Goal: Transaction & Acquisition: Book appointment/travel/reservation

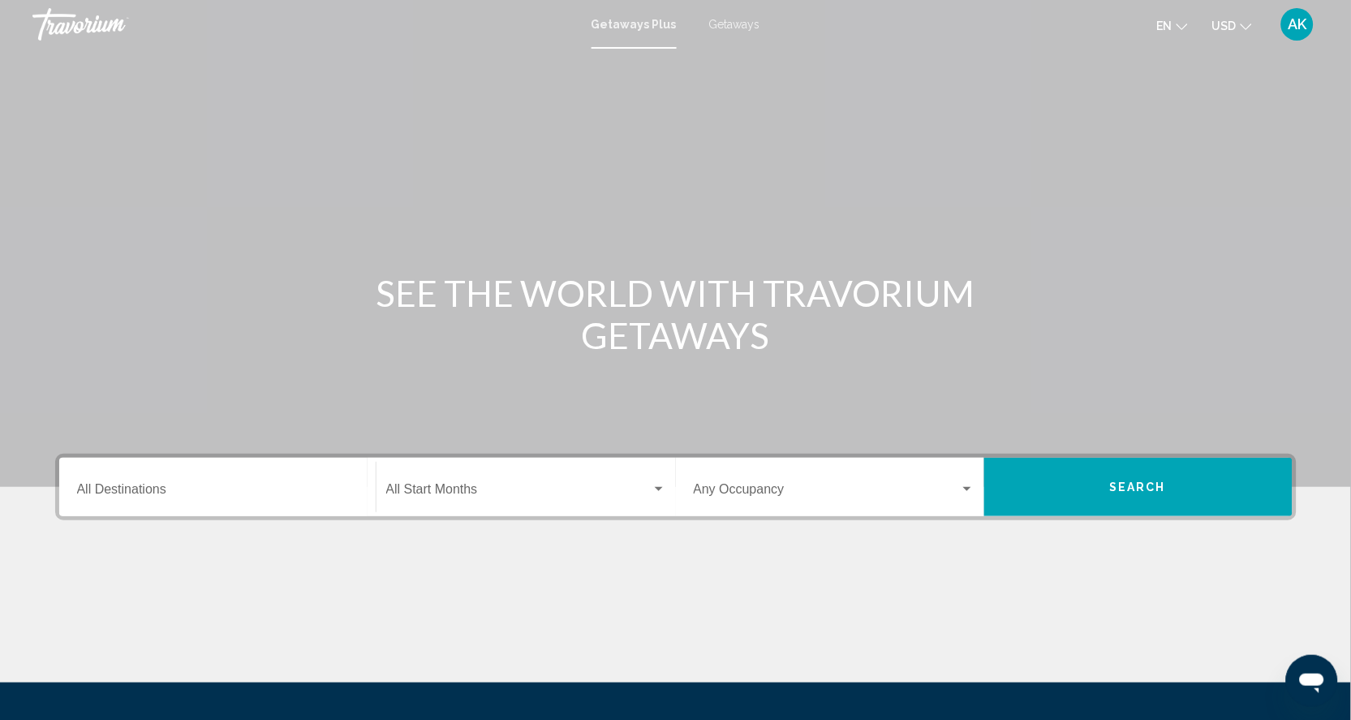
click at [738, 19] on span "Getaways" at bounding box center [734, 24] width 51 height 13
click at [134, 500] on input "Destination All Destinations" at bounding box center [217, 492] width 281 height 15
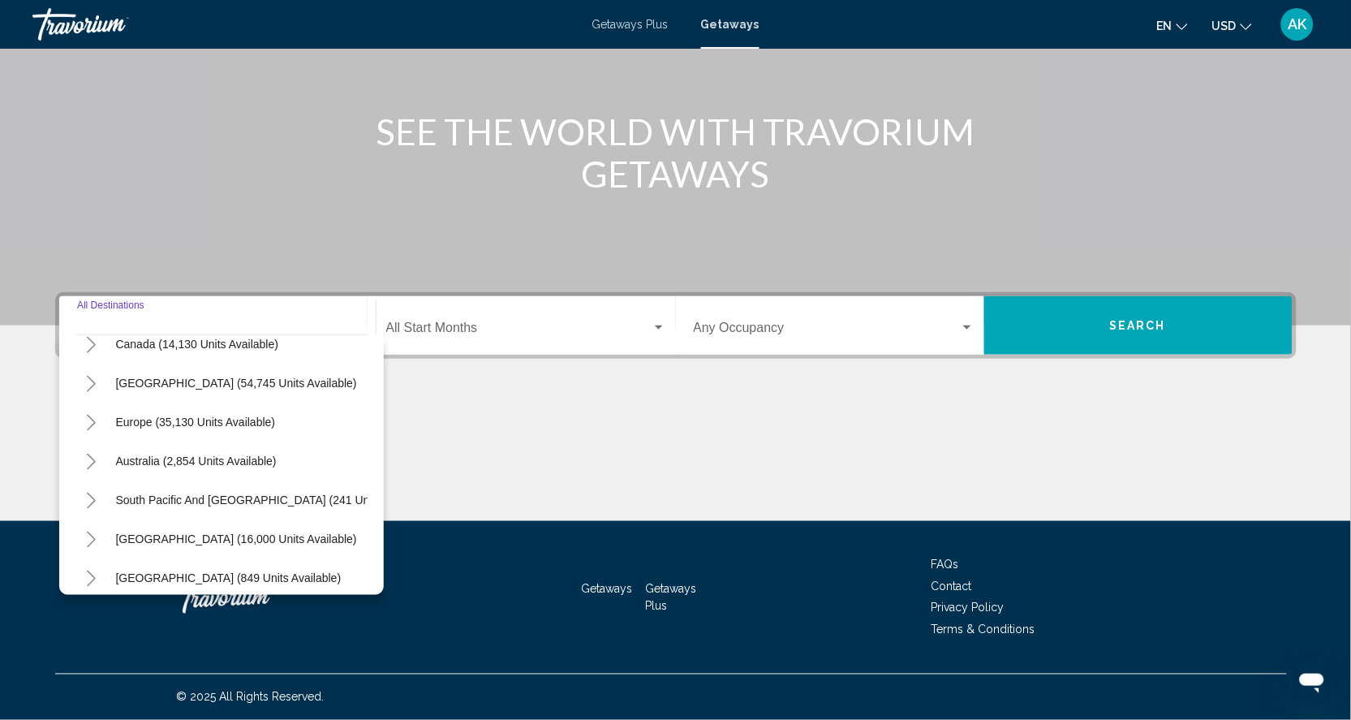
scroll to position [123, 0]
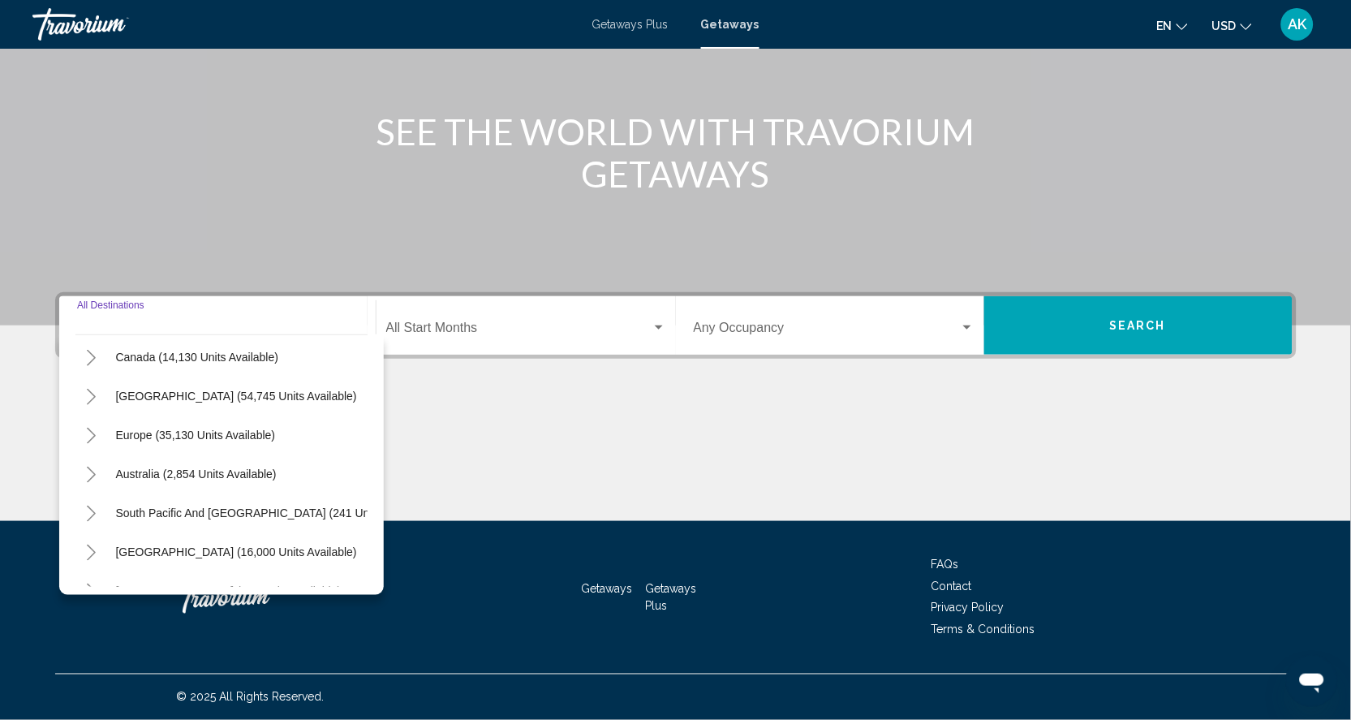
click at [85, 389] on icon "Toggle Caribbean & Atlantic Islands (54,745 units available)" at bounding box center [91, 397] width 12 height 16
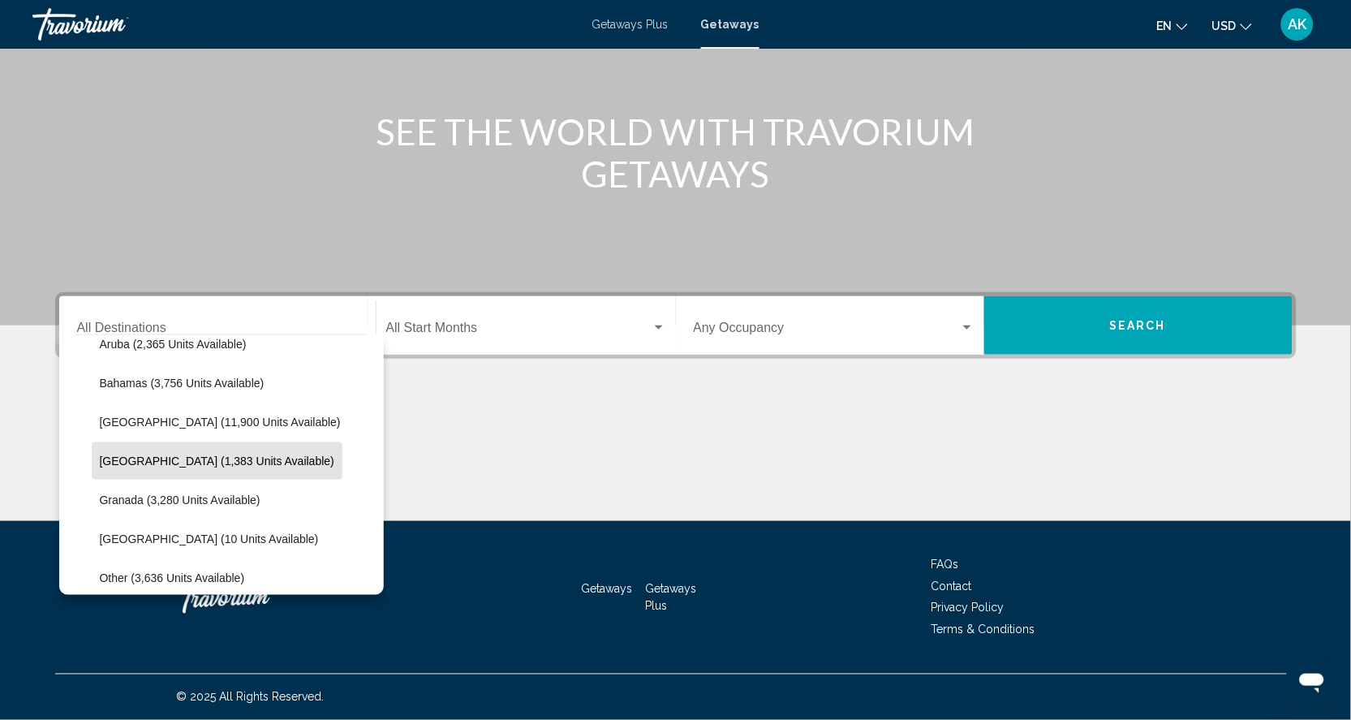
scroll to position [217, 0]
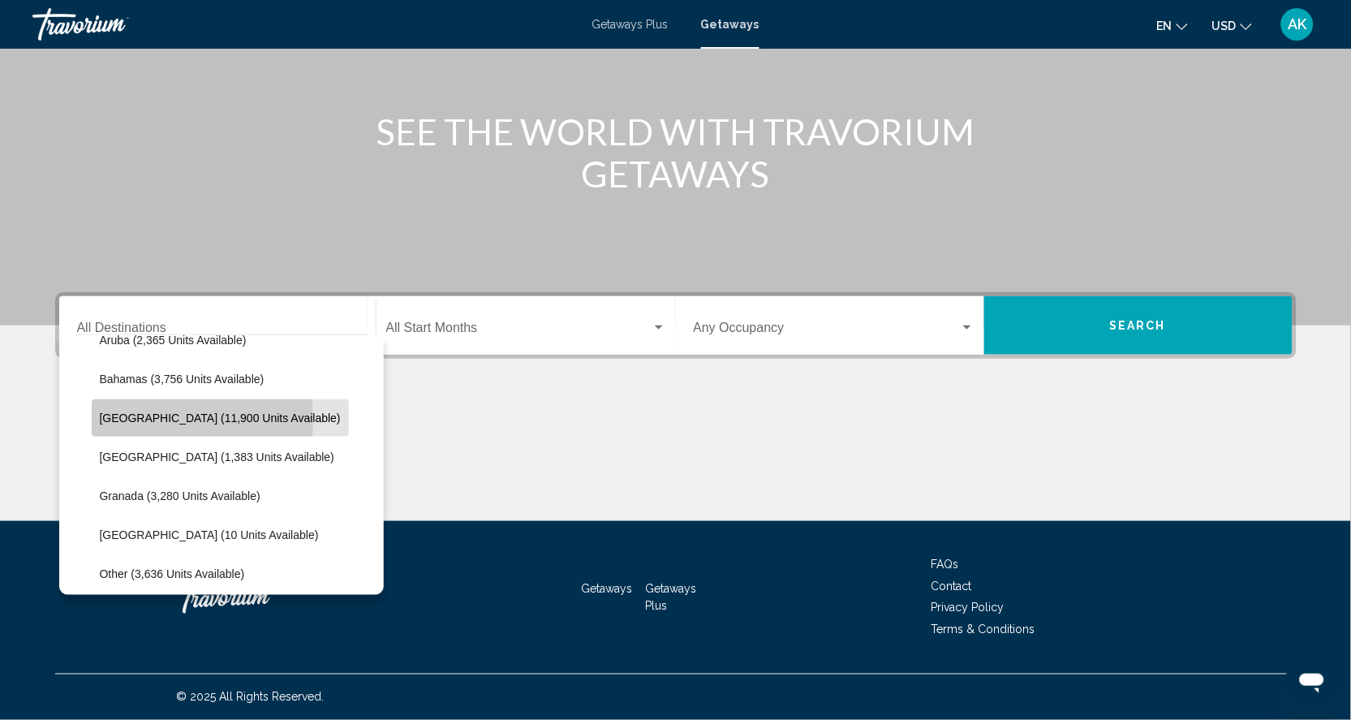
click at [125, 411] on span "Cayman Islands (11,900 units available)" at bounding box center [220, 417] width 241 height 13
type input "**********"
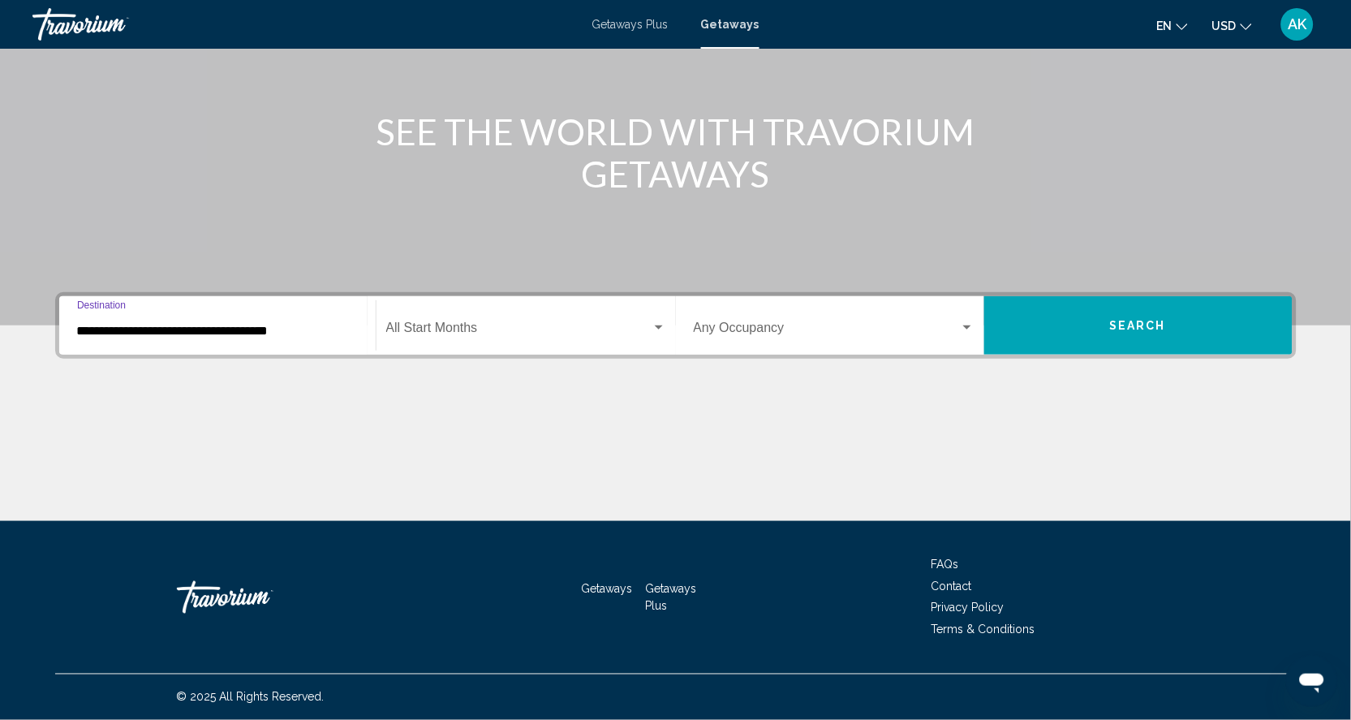
click at [1167, 320] on span "Search" at bounding box center [1138, 326] width 57 height 13
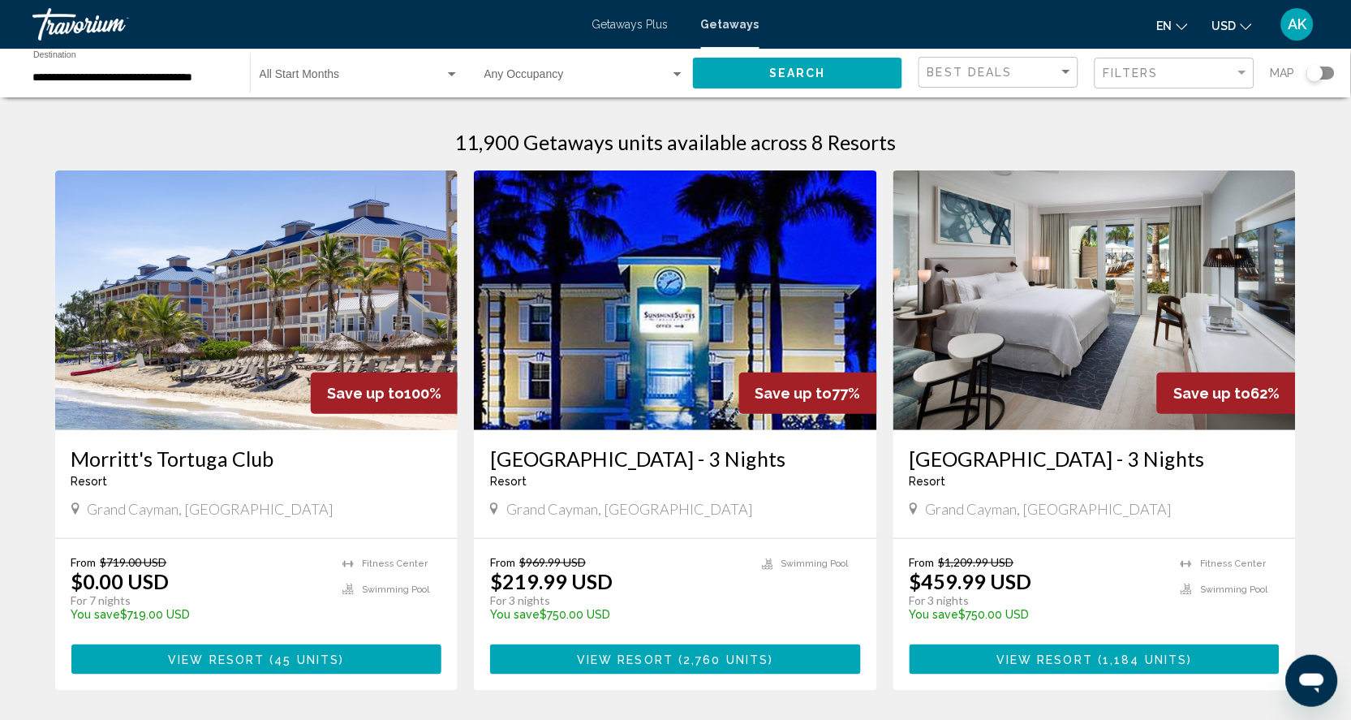
click at [1327, 73] on div "Search widget" at bounding box center [1321, 73] width 28 height 13
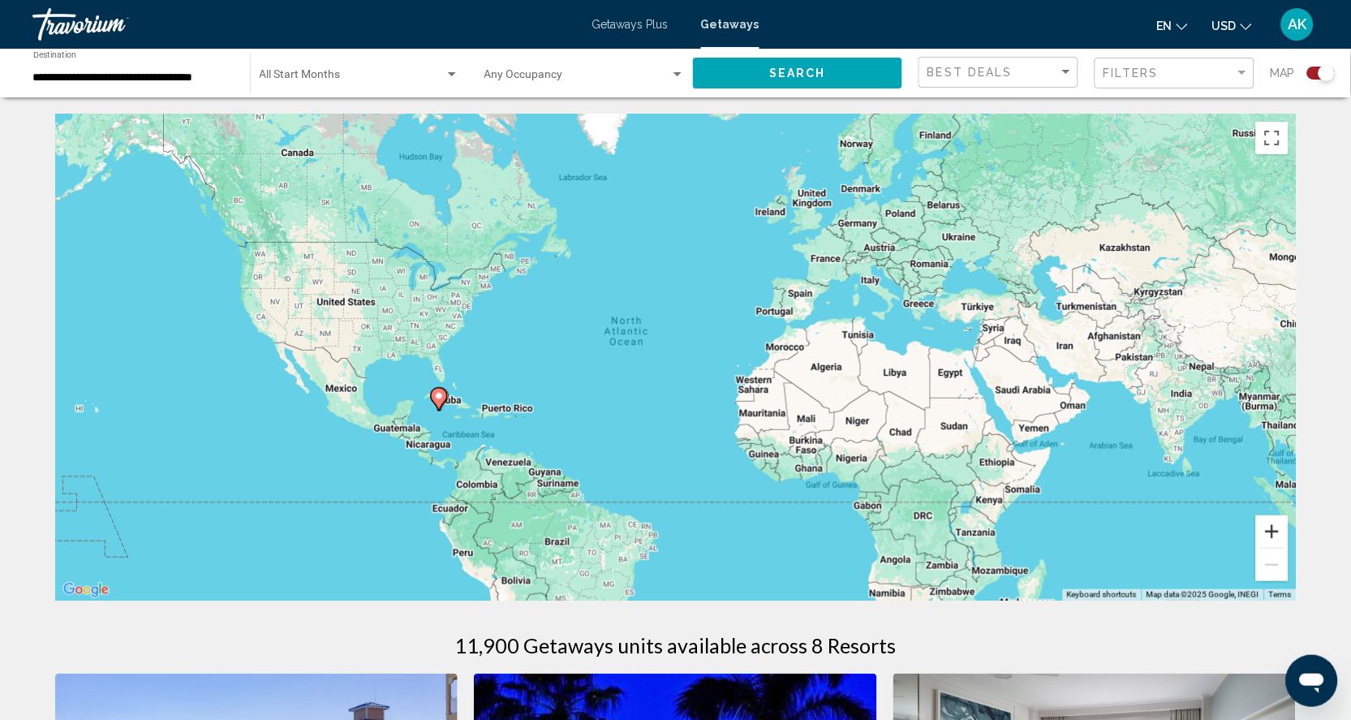
click at [1289, 537] on button "Zoom in" at bounding box center [1272, 531] width 32 height 32
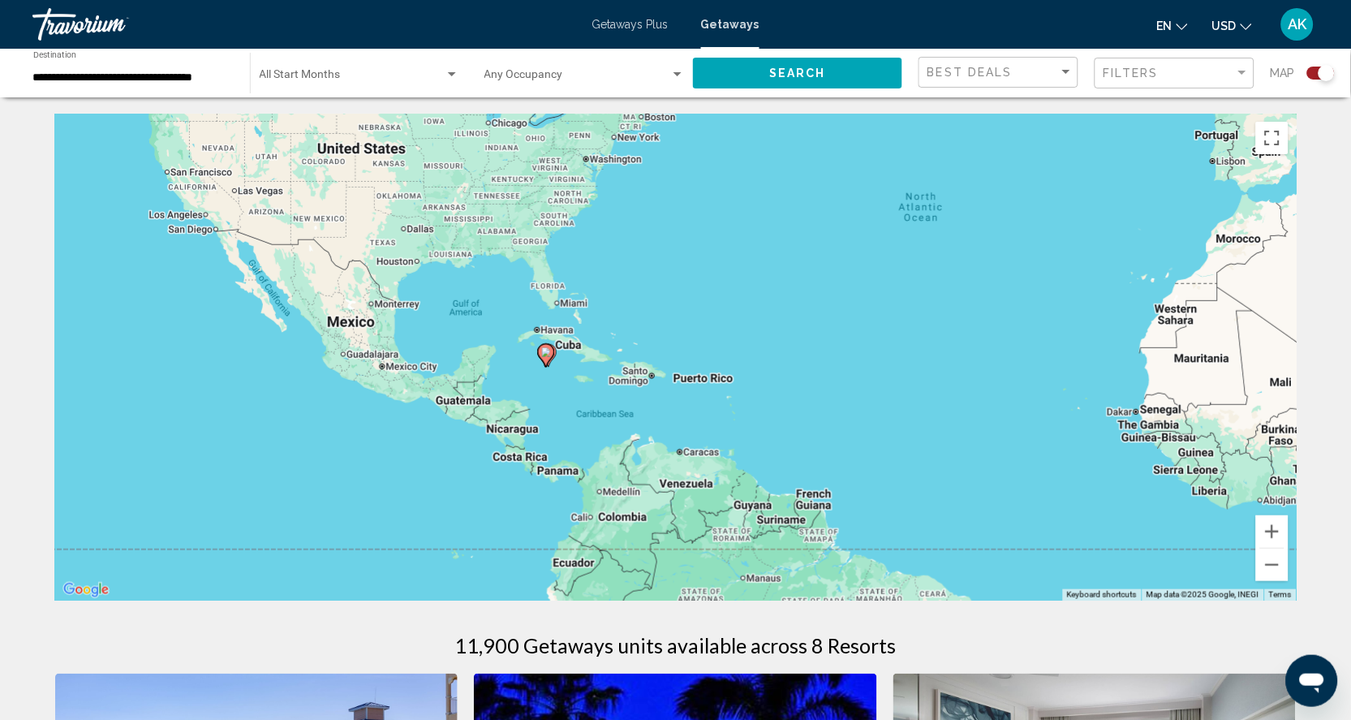
drag, startPoint x: 472, startPoint y: 458, endPoint x: 819, endPoint y: 359, distance: 360.1
click at [819, 359] on div "To activate drag with keyboard, press Alt + Enter. Once in keyboard drag state,…" at bounding box center [676, 357] width 1242 height 487
click at [1289, 536] on button "Zoom in" at bounding box center [1272, 531] width 32 height 32
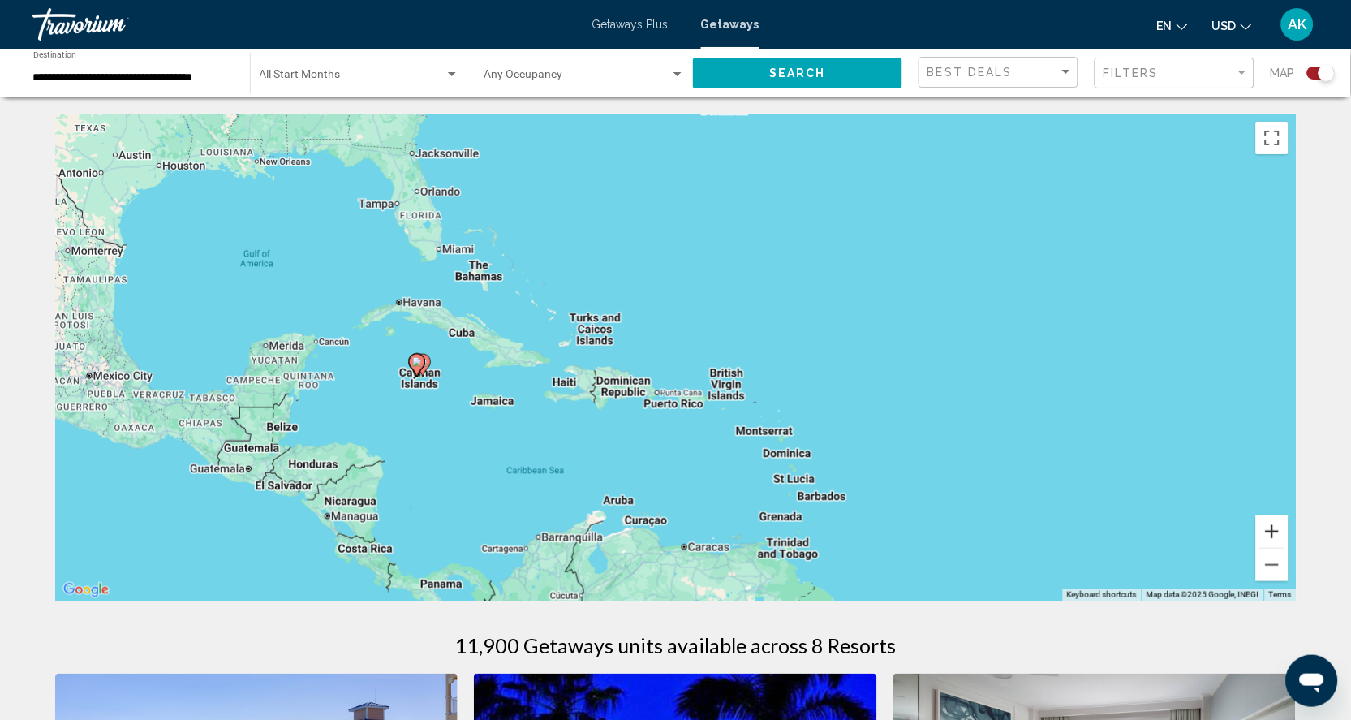
click at [1289, 538] on button "Zoom in" at bounding box center [1272, 531] width 32 height 32
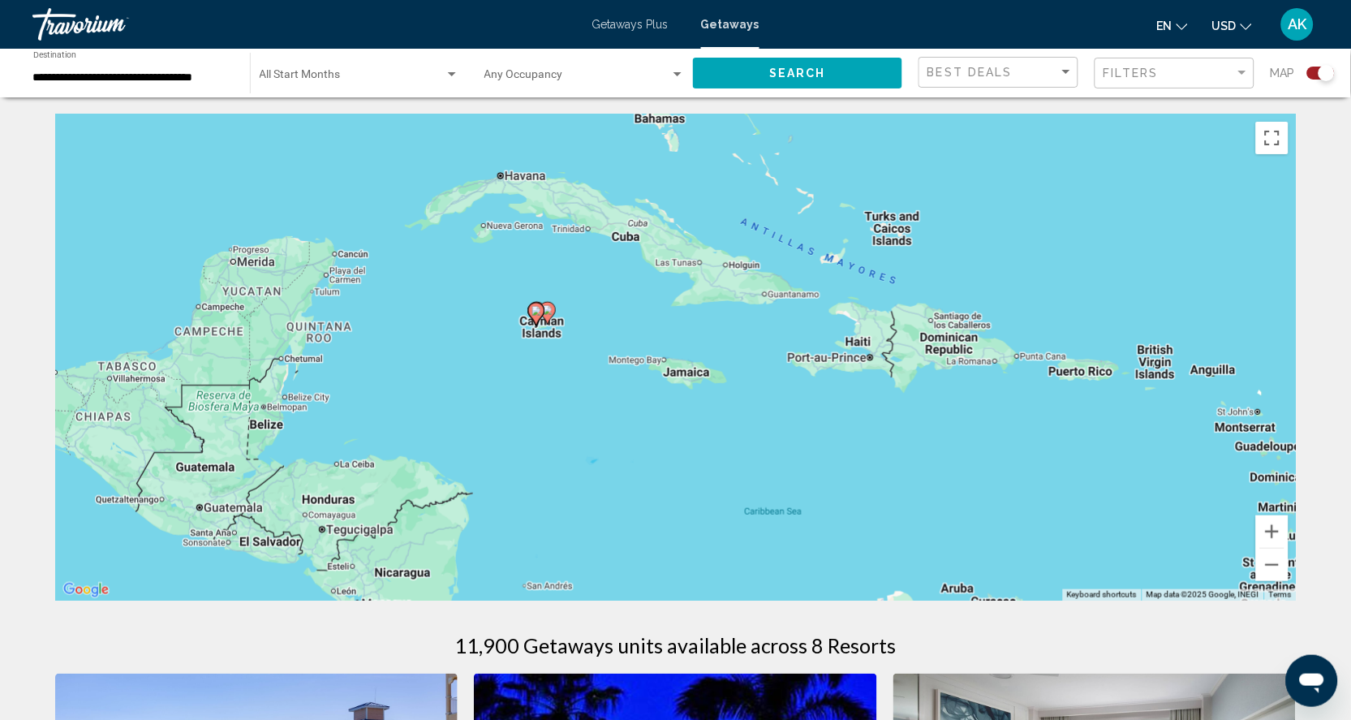
drag, startPoint x: 272, startPoint y: 424, endPoint x: 659, endPoint y: 333, distance: 397.8
click at [661, 333] on div "To activate drag with keyboard, press Alt + Enter. Once in keyboard drag state,…" at bounding box center [676, 357] width 1242 height 487
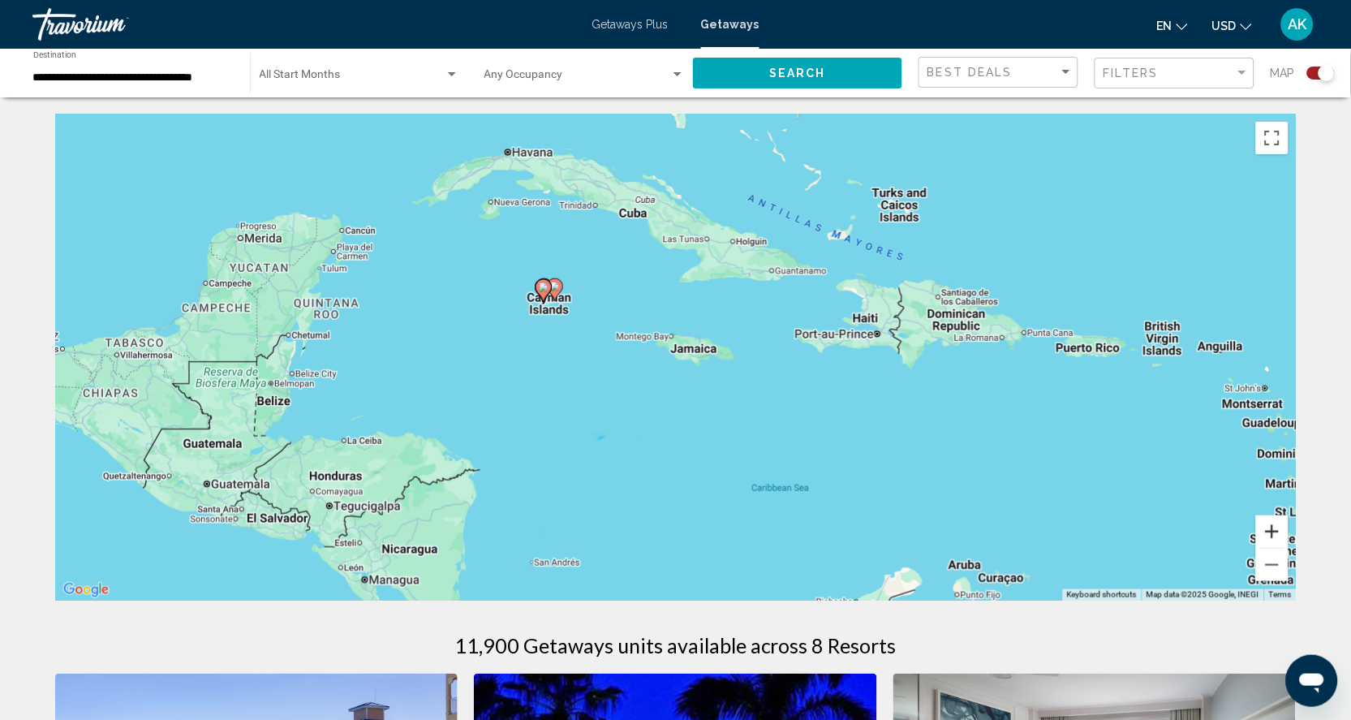
click at [1289, 537] on button "Zoom in" at bounding box center [1272, 531] width 32 height 32
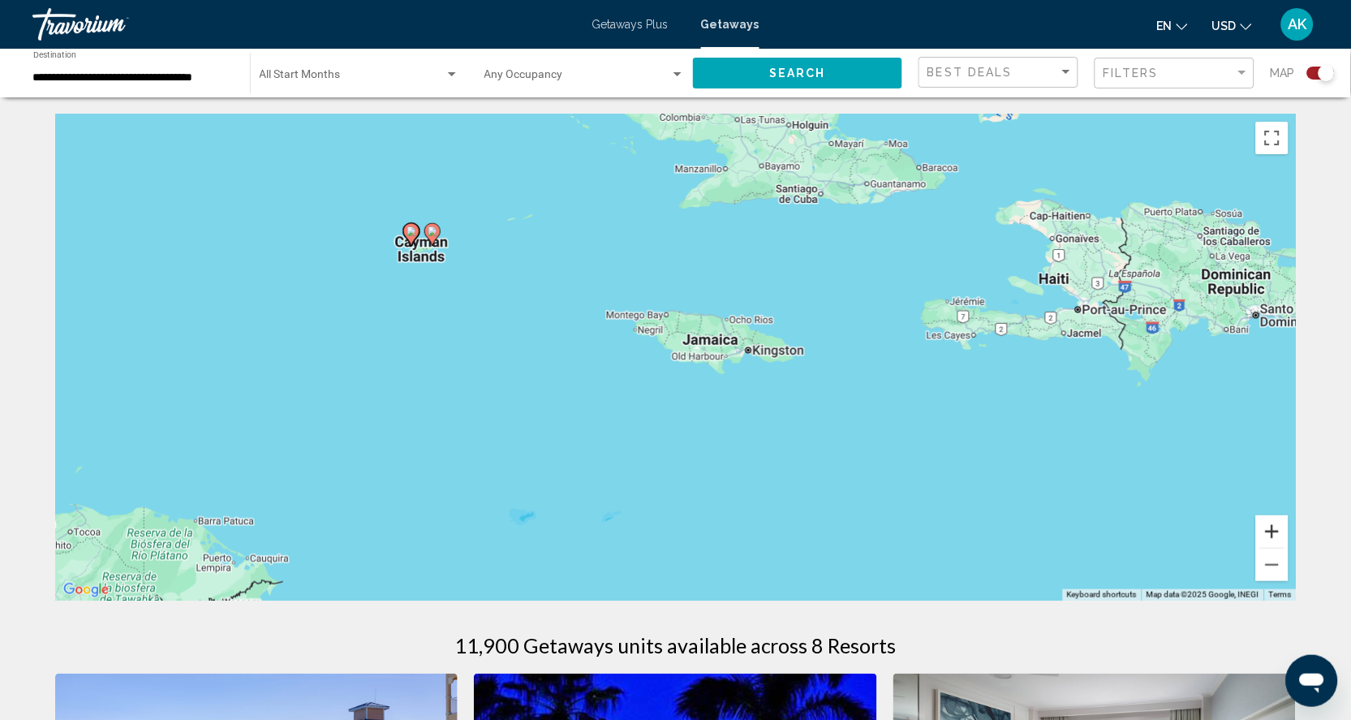
click at [1289, 540] on button "Zoom in" at bounding box center [1272, 531] width 32 height 32
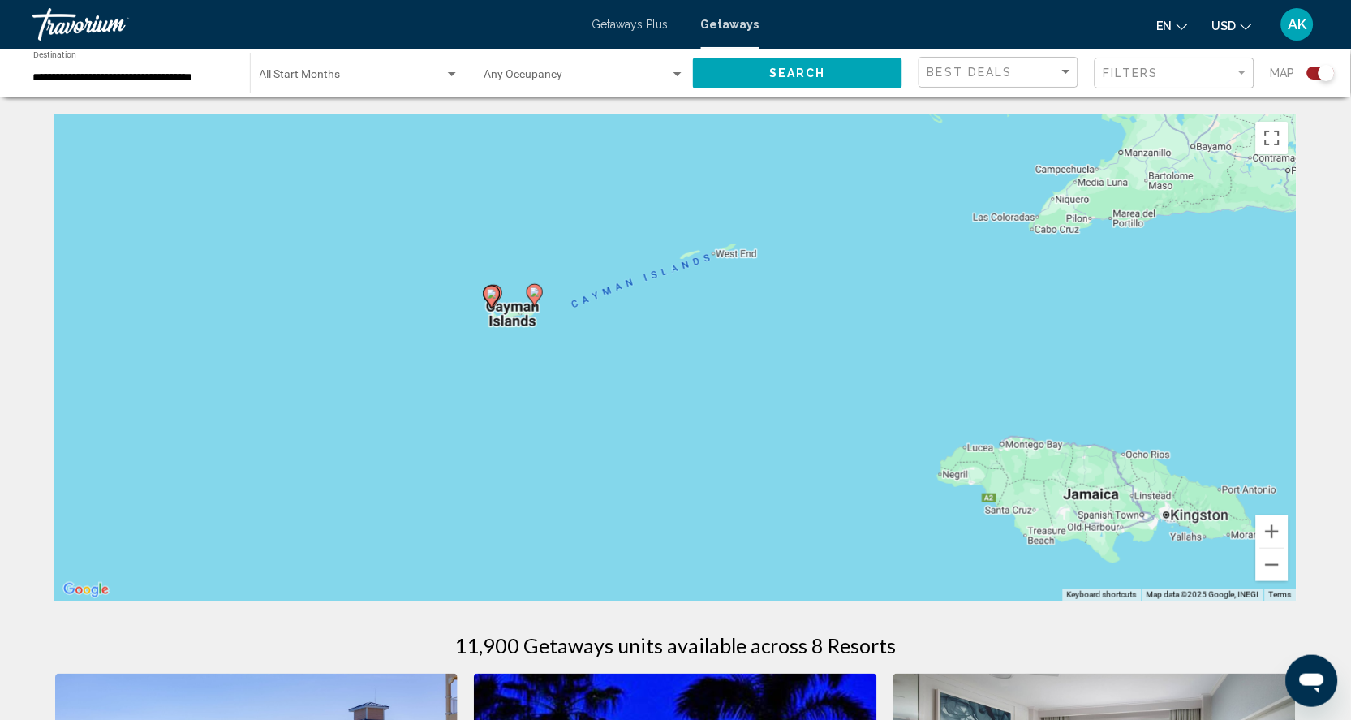
drag, startPoint x: 253, startPoint y: 194, endPoint x: 600, endPoint y: 366, distance: 386.9
click at [601, 366] on div "To activate drag with keyboard, press Alt + Enter. Once in keyboard drag state,…" at bounding box center [676, 357] width 1242 height 487
click at [1289, 533] on button "Zoom in" at bounding box center [1272, 531] width 32 height 32
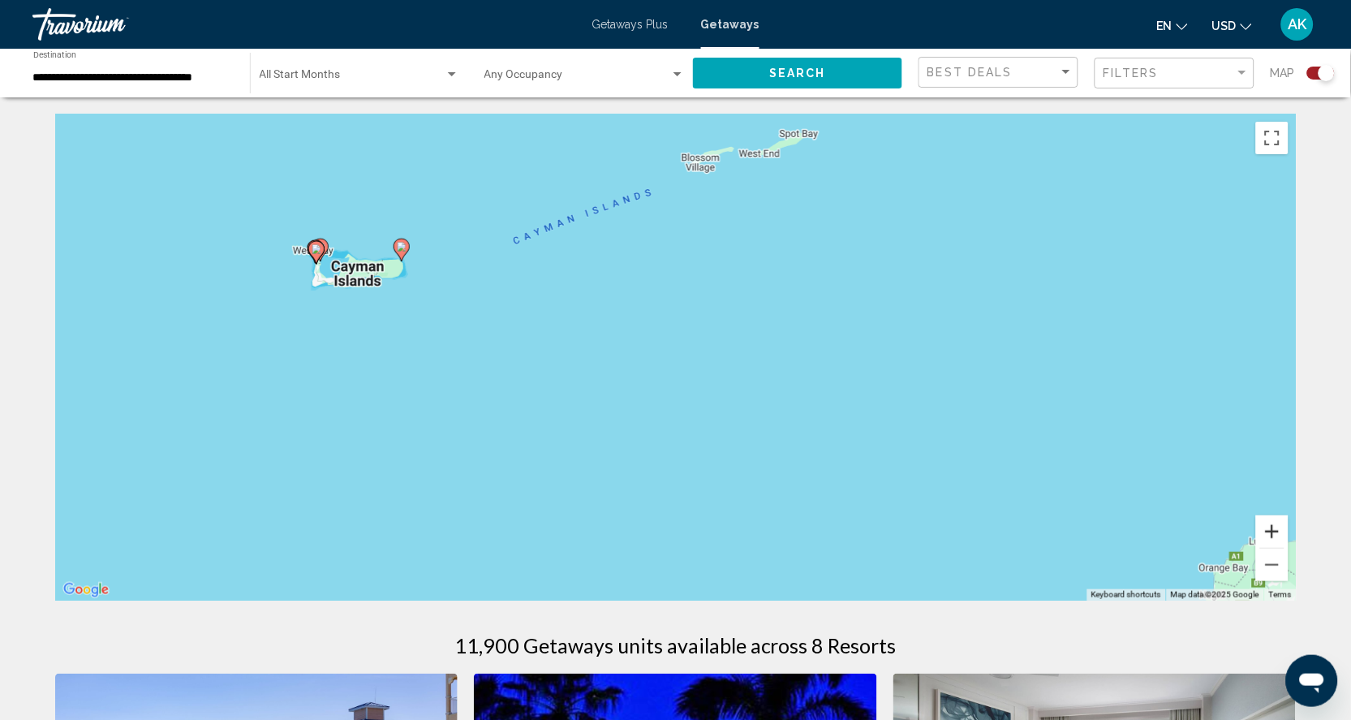
click at [1289, 533] on button "Zoom in" at bounding box center [1272, 531] width 32 height 32
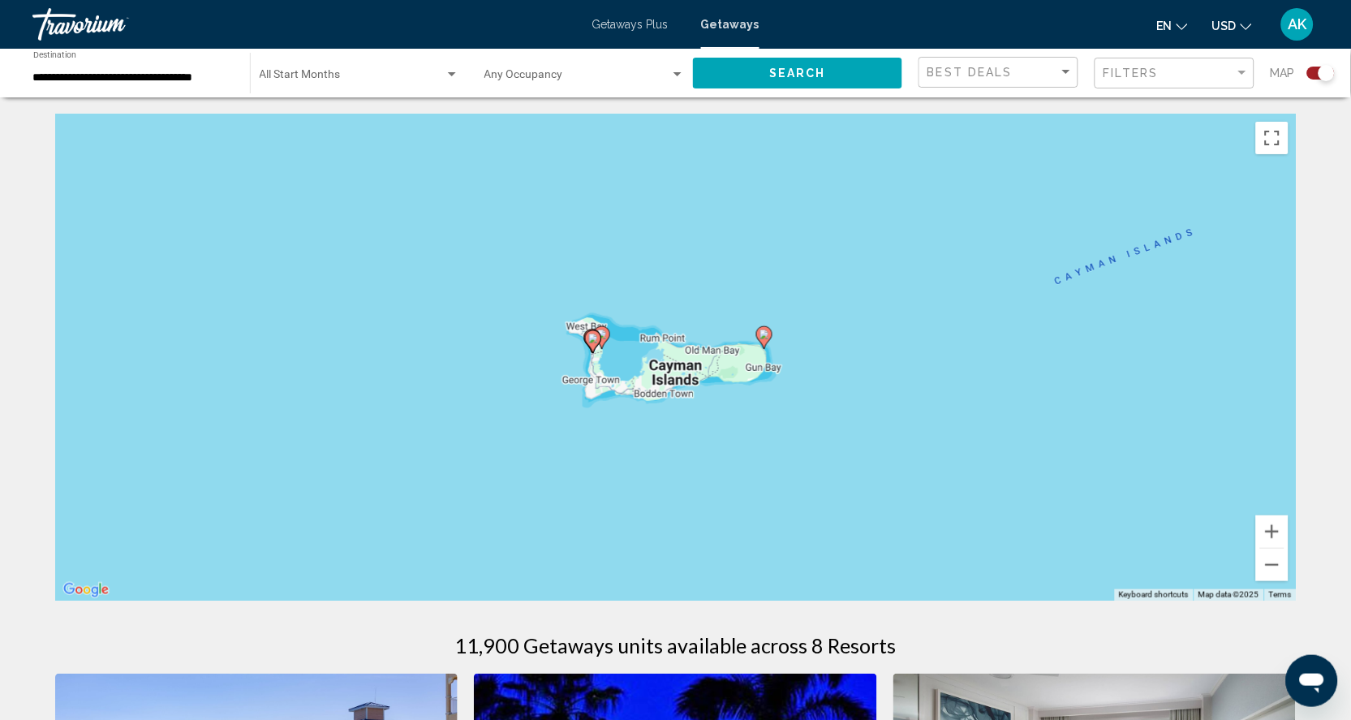
drag, startPoint x: 261, startPoint y: 269, endPoint x: 899, endPoint y: 451, distance: 663.4
click at [899, 451] on div "To activate drag with keyboard, press Alt + Enter. Once in keyboard drag state,…" at bounding box center [676, 357] width 1242 height 487
click at [764, 336] on icon "Main content" at bounding box center [763, 337] width 15 height 21
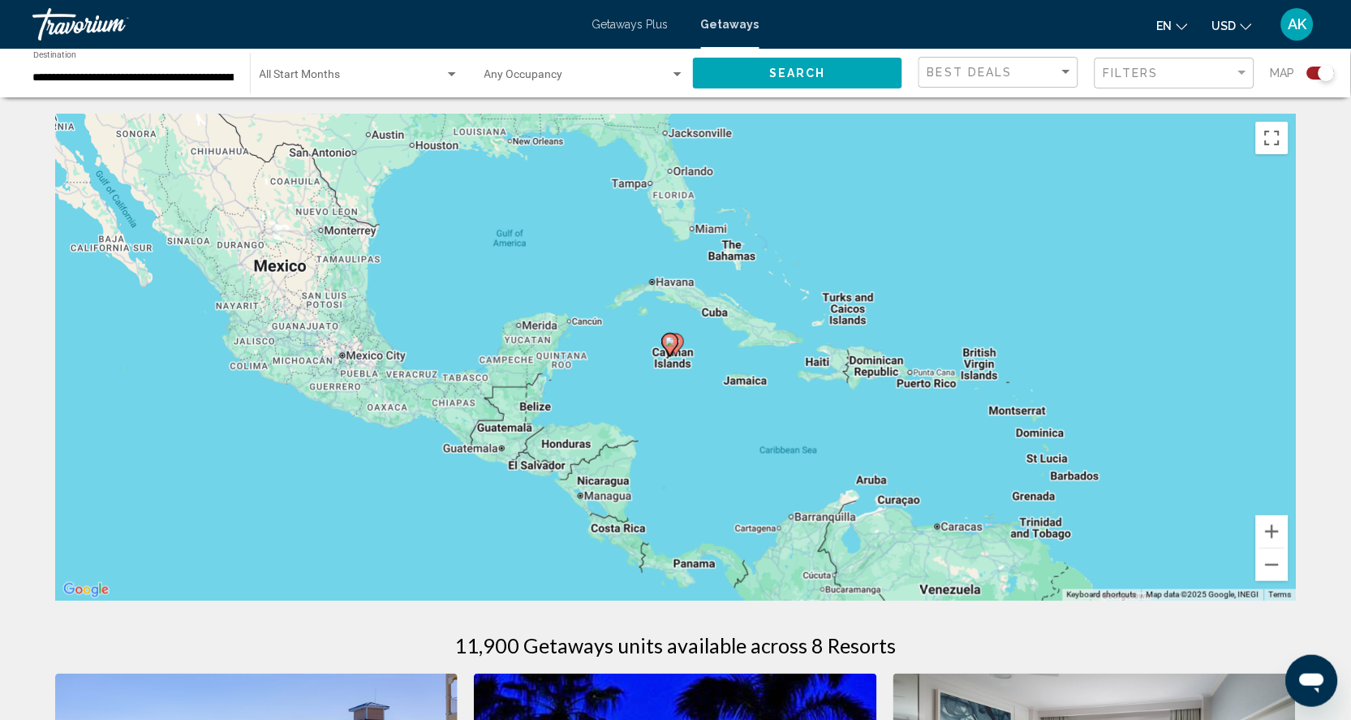
click at [671, 354] on icon "Main content" at bounding box center [669, 344] width 15 height 21
type input "**********"
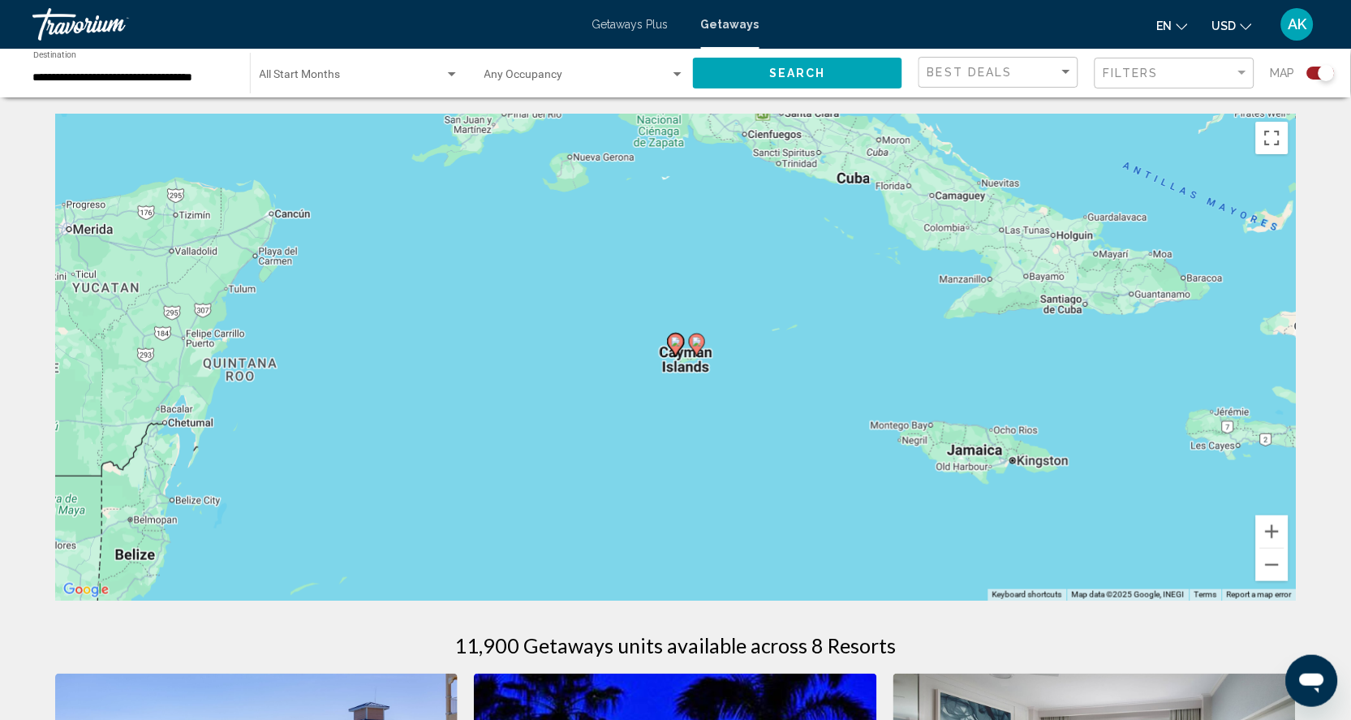
click at [679, 346] on image "Main content" at bounding box center [676, 342] width 10 height 10
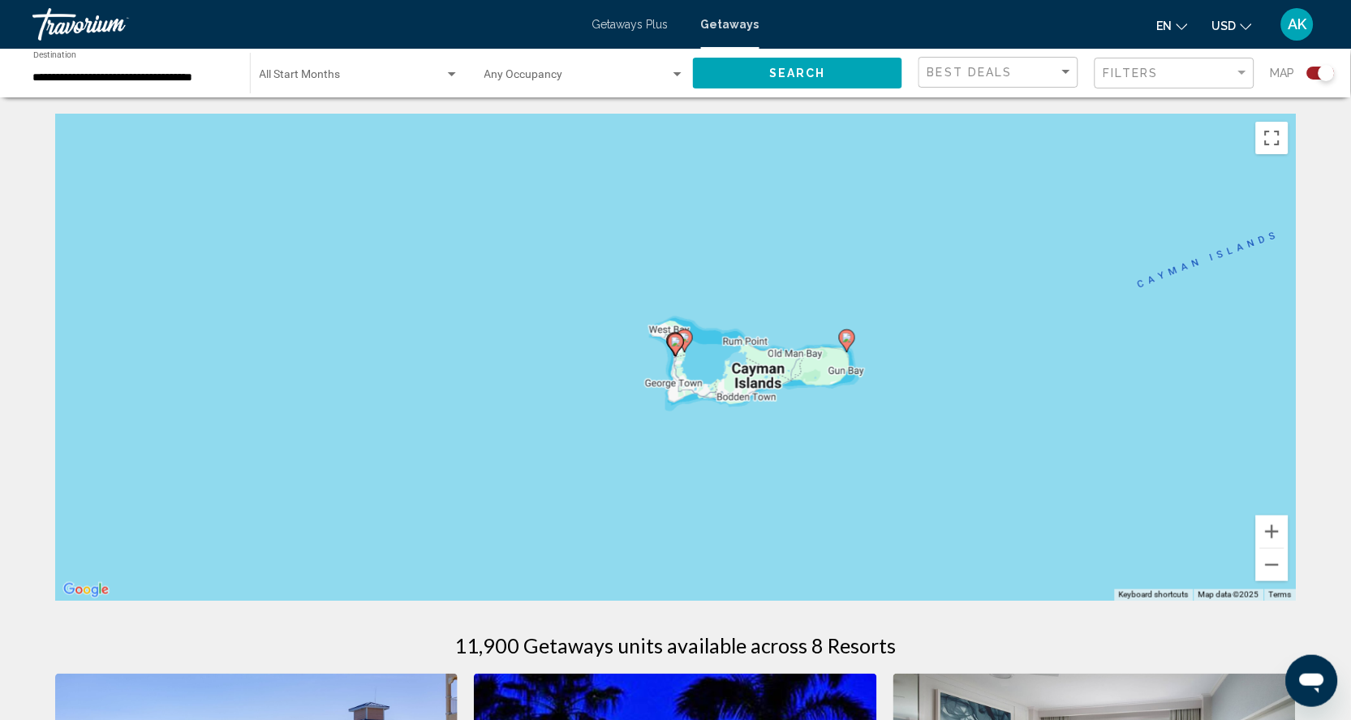
click at [679, 346] on image "Main content" at bounding box center [676, 342] width 10 height 10
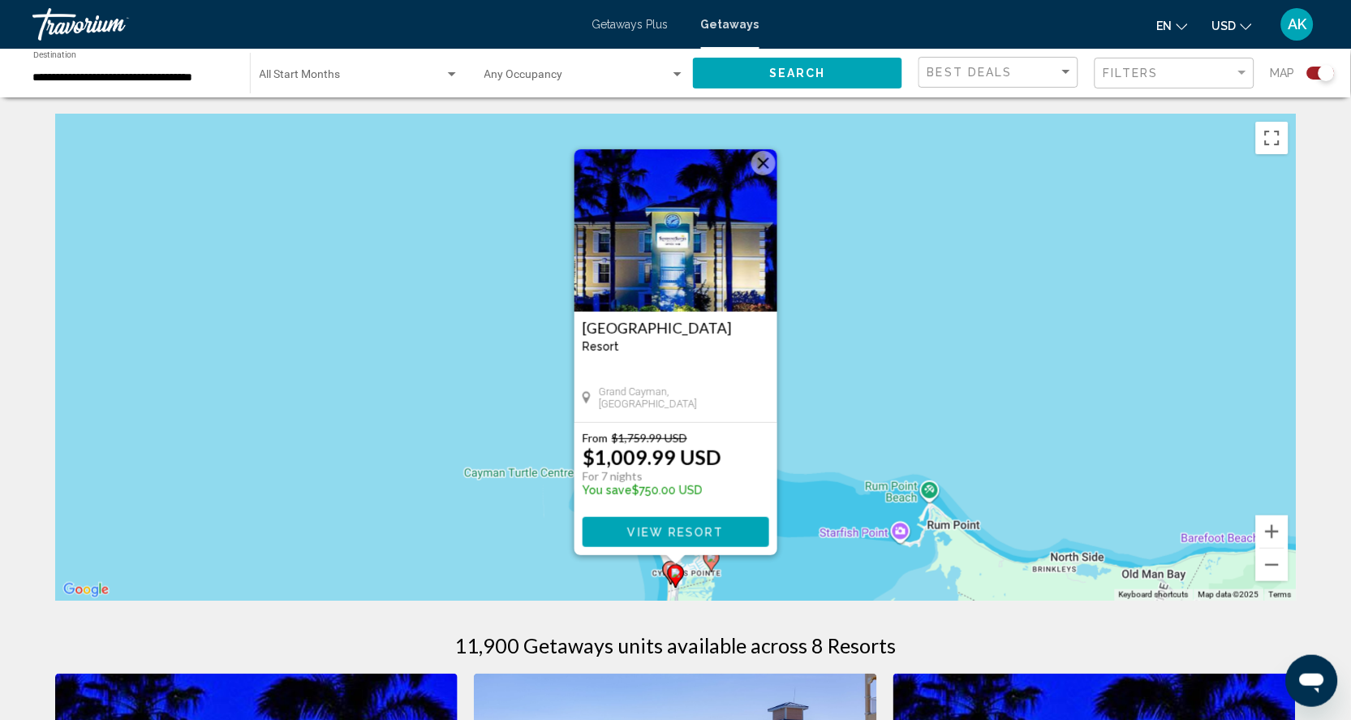
click at [712, 562] on image "Main content" at bounding box center [712, 558] width 10 height 10
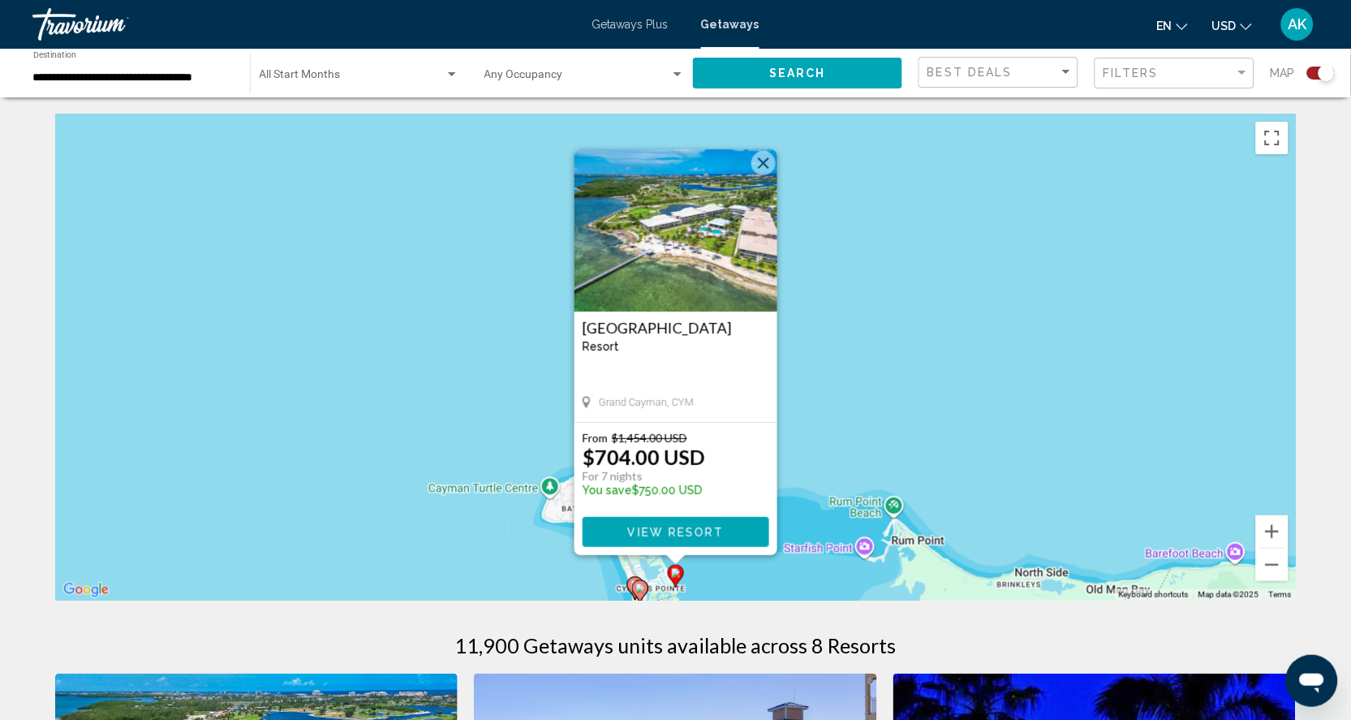
click at [1307, 77] on div "Search widget" at bounding box center [1321, 73] width 28 height 13
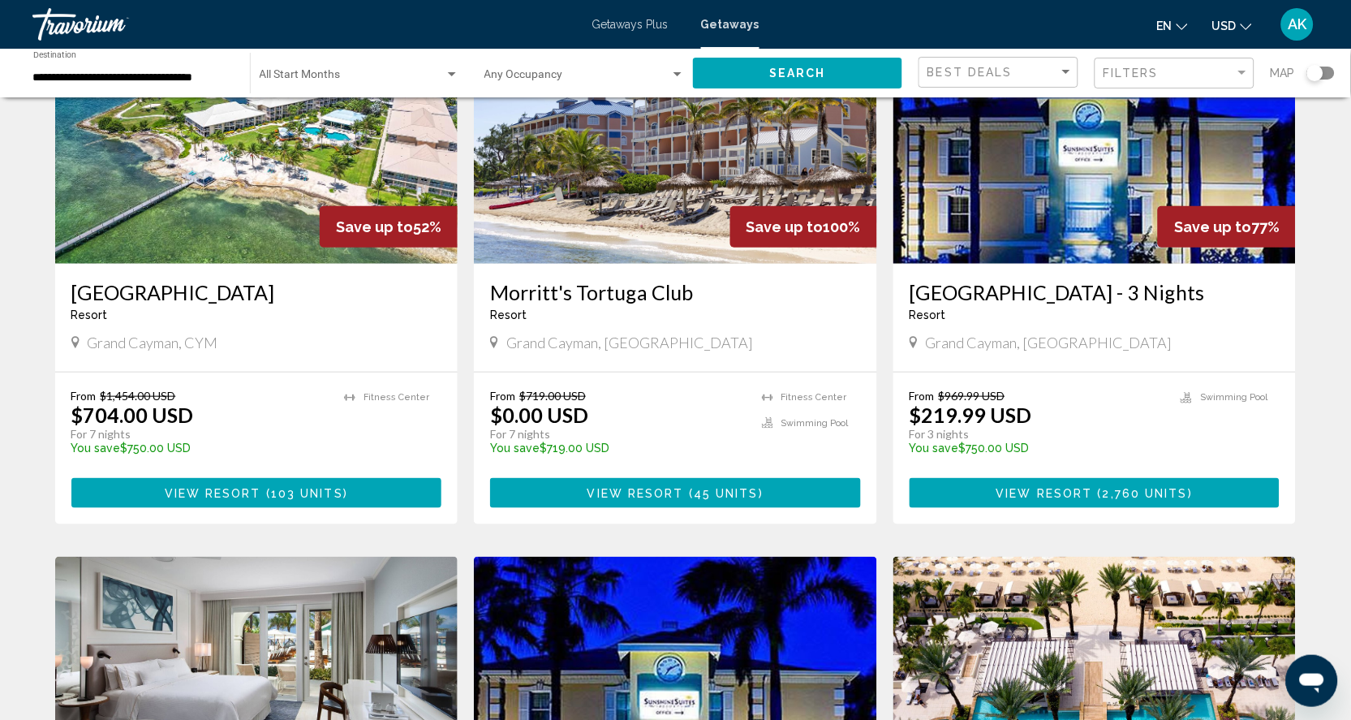
scroll to position [175, 0]
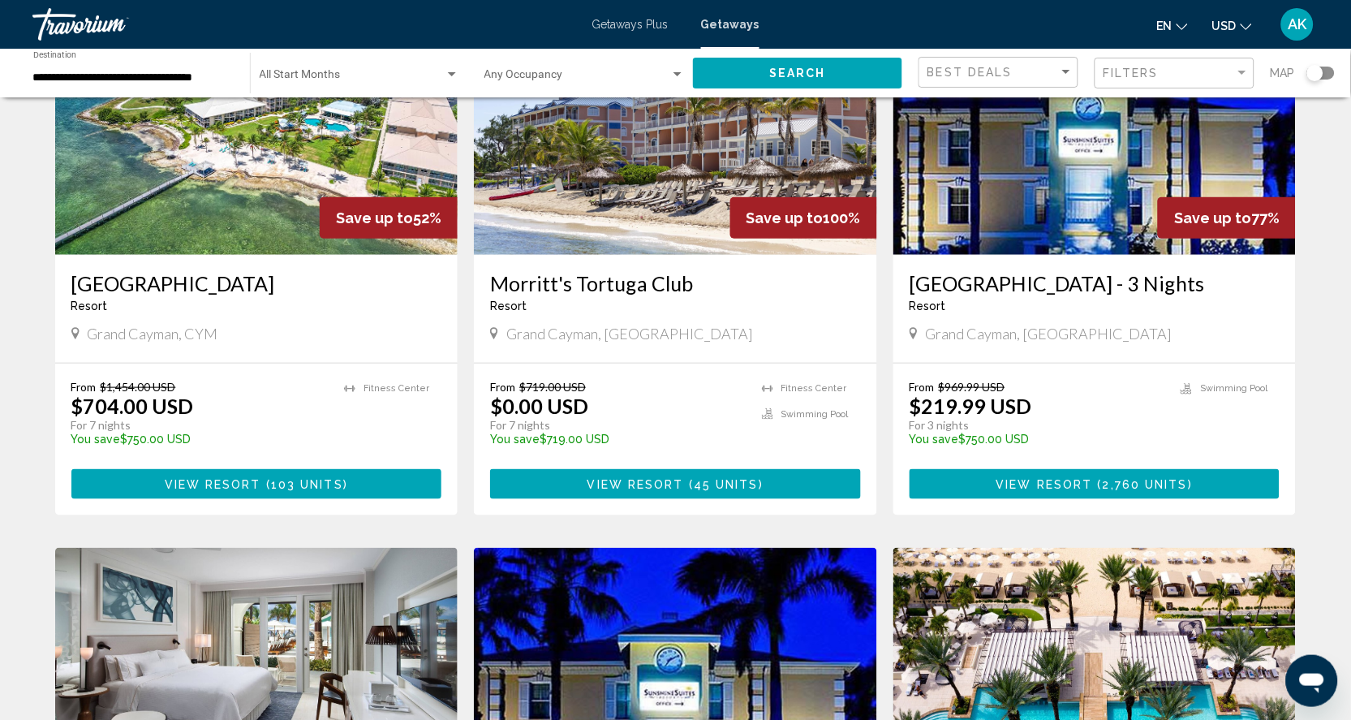
click at [612, 231] on img "Main content" at bounding box center [675, 125] width 403 height 260
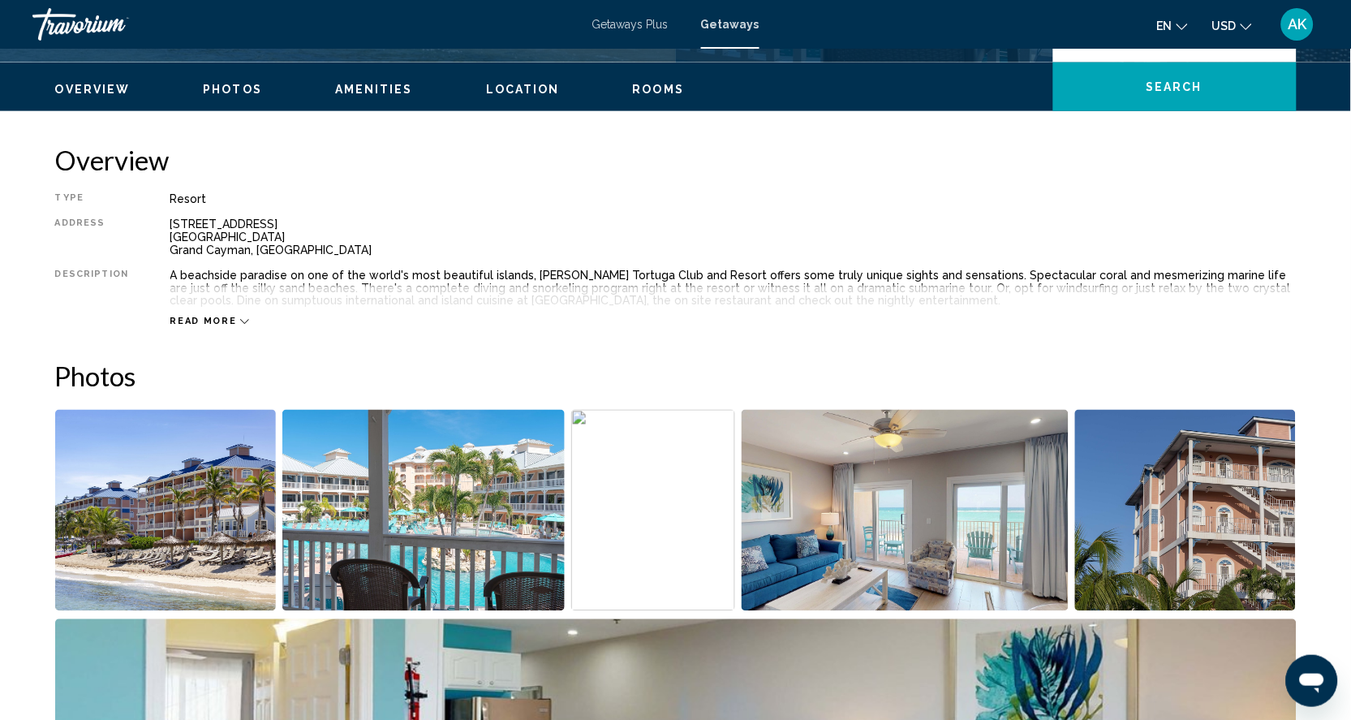
scroll to position [509, 0]
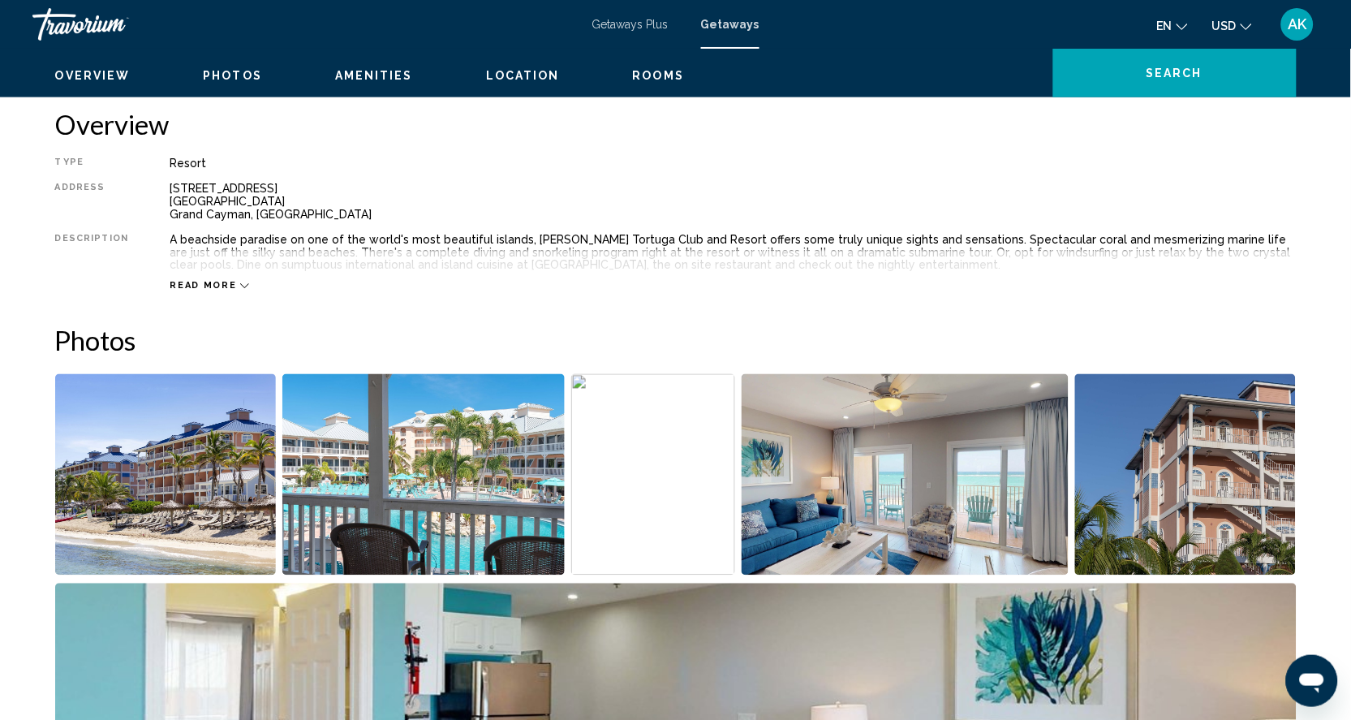
click at [240, 291] on icon "Main content" at bounding box center [244, 286] width 9 height 9
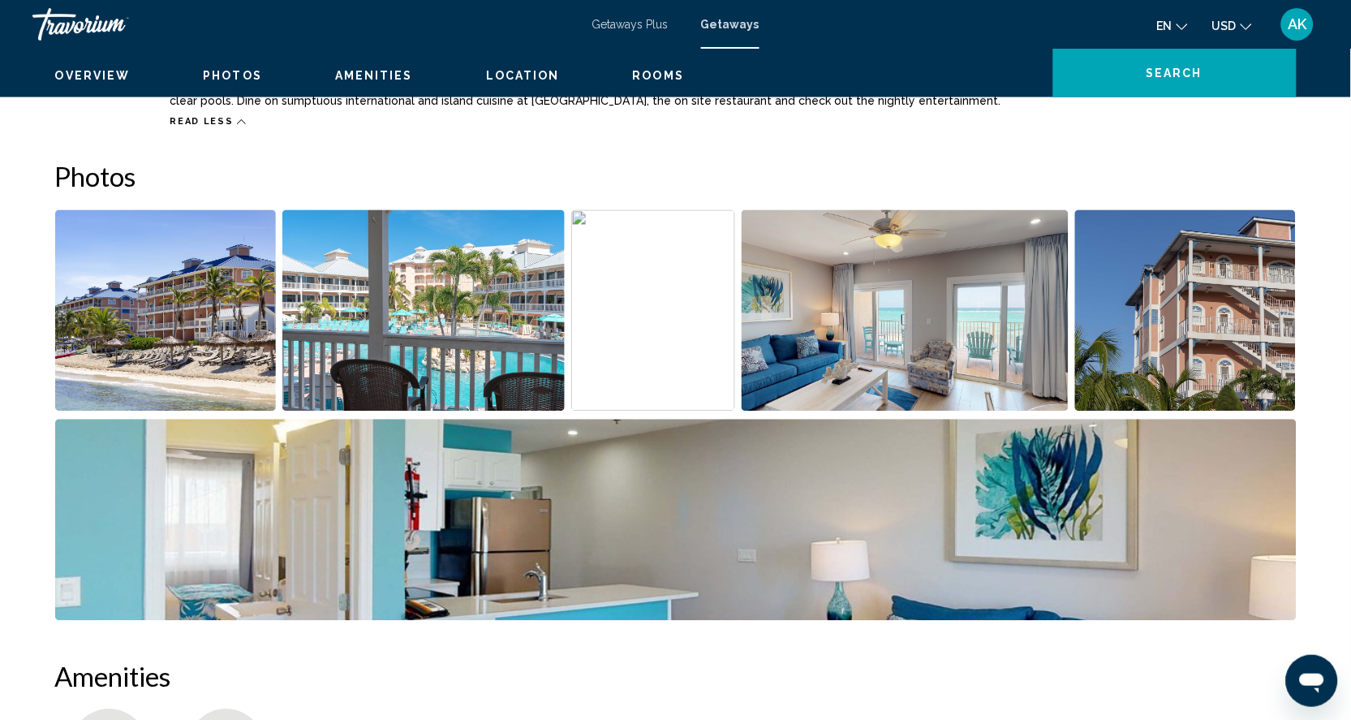
scroll to position [695, 0]
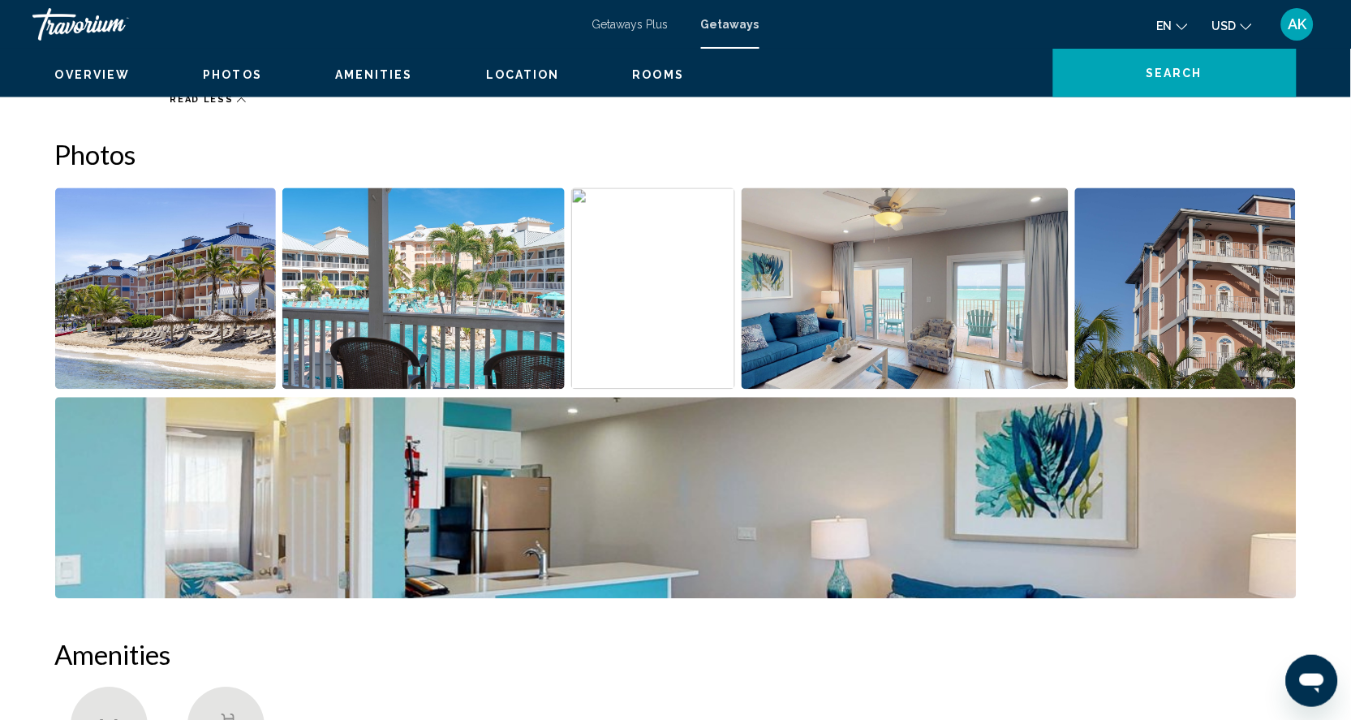
click at [214, 326] on img "Open full-screen image slider" at bounding box center [166, 288] width 222 height 201
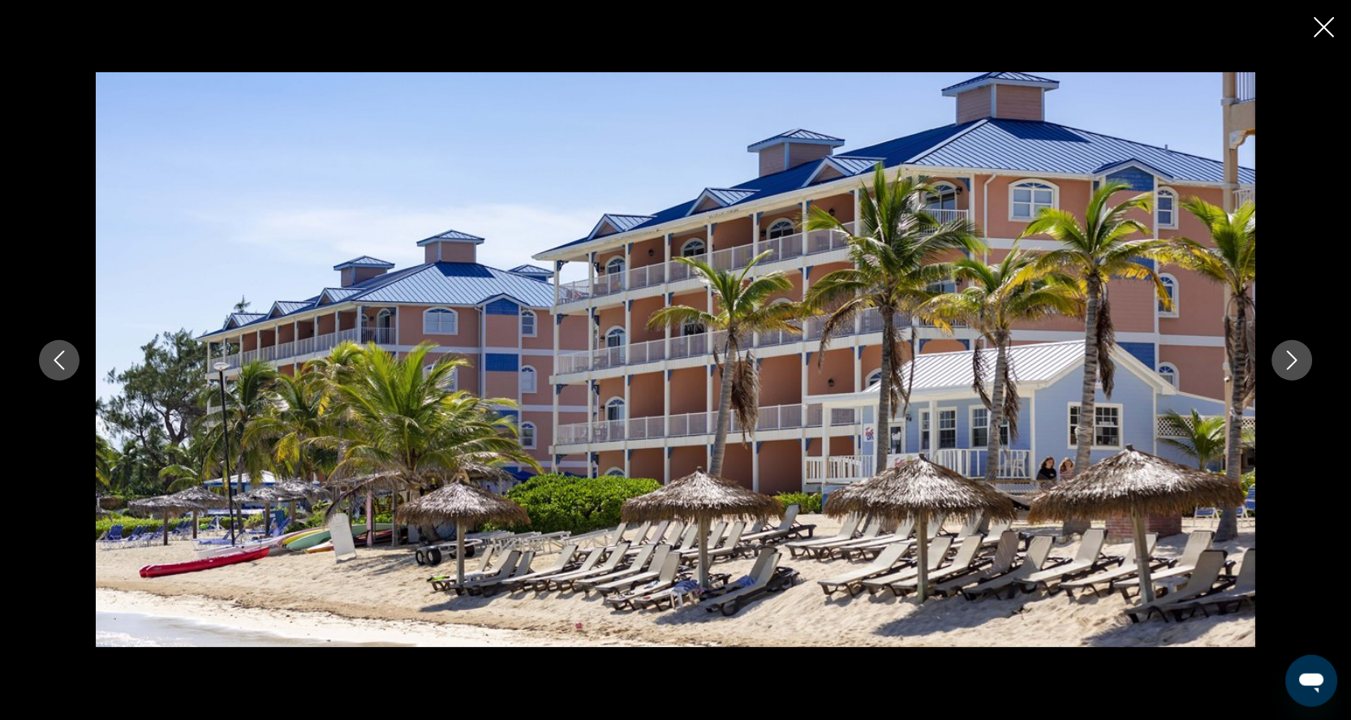
click at [1302, 359] on icon "Next image" at bounding box center [1292, 360] width 19 height 19
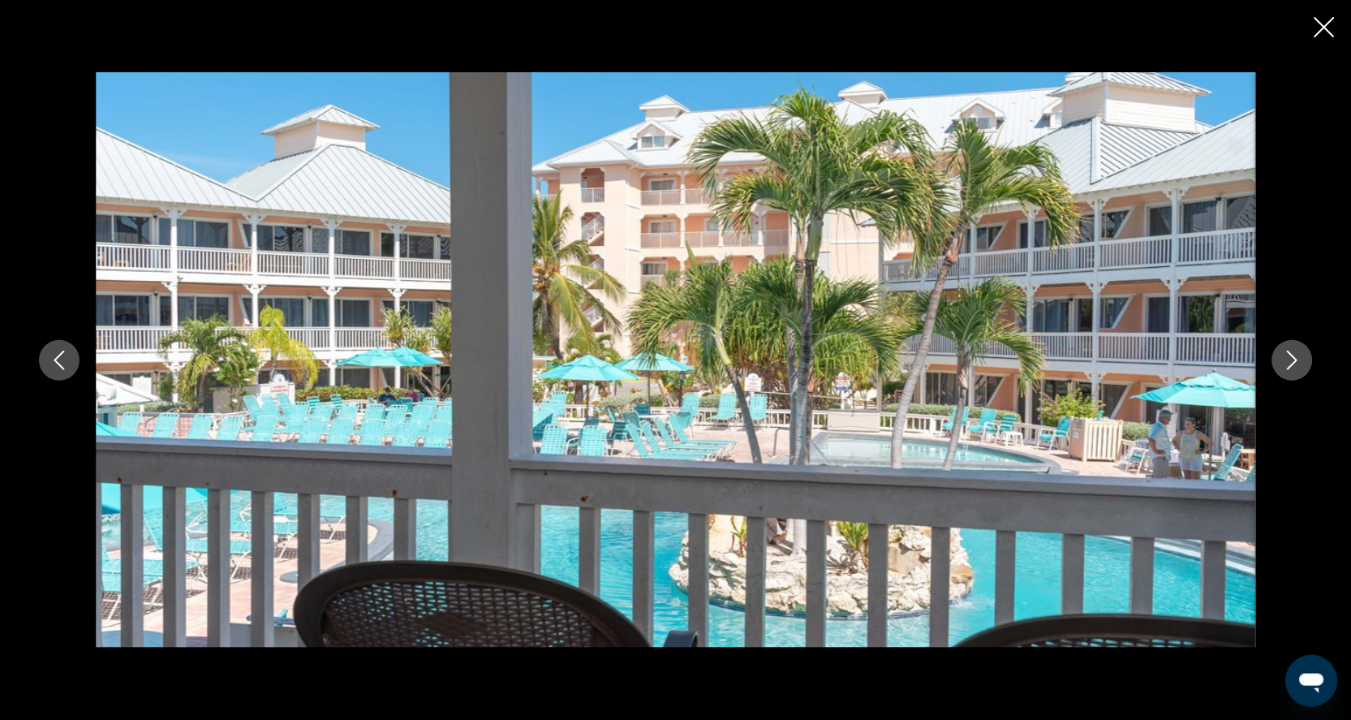
click at [1302, 359] on icon "Next image" at bounding box center [1292, 360] width 19 height 19
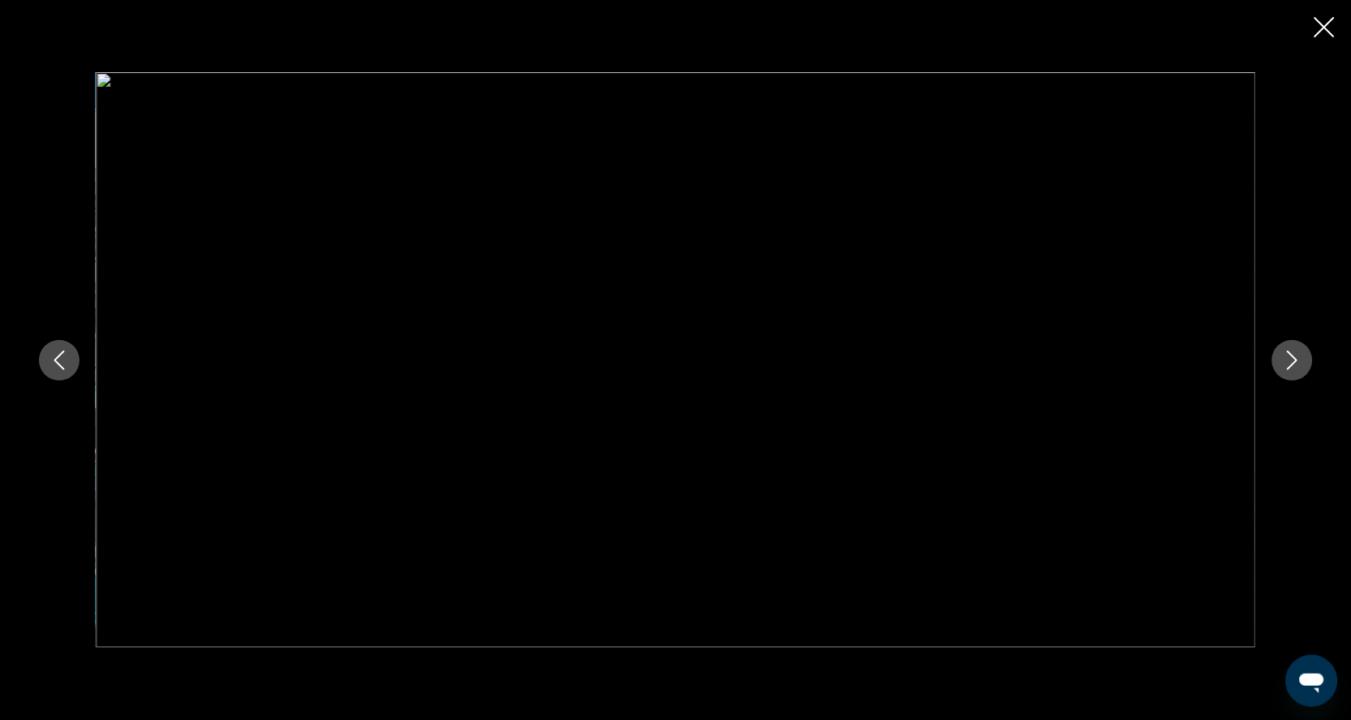
click at [1298, 360] on icon "Next image" at bounding box center [1292, 360] width 11 height 19
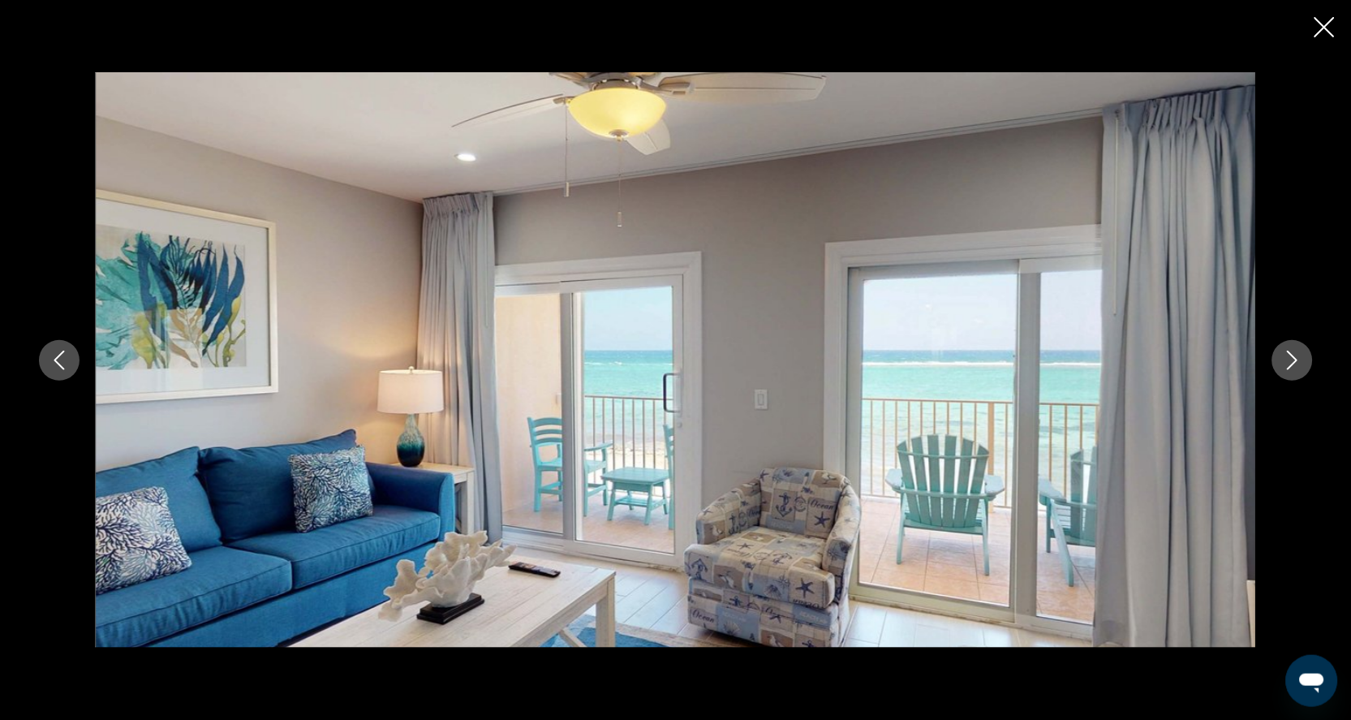
click at [1302, 356] on icon "Next image" at bounding box center [1292, 360] width 19 height 19
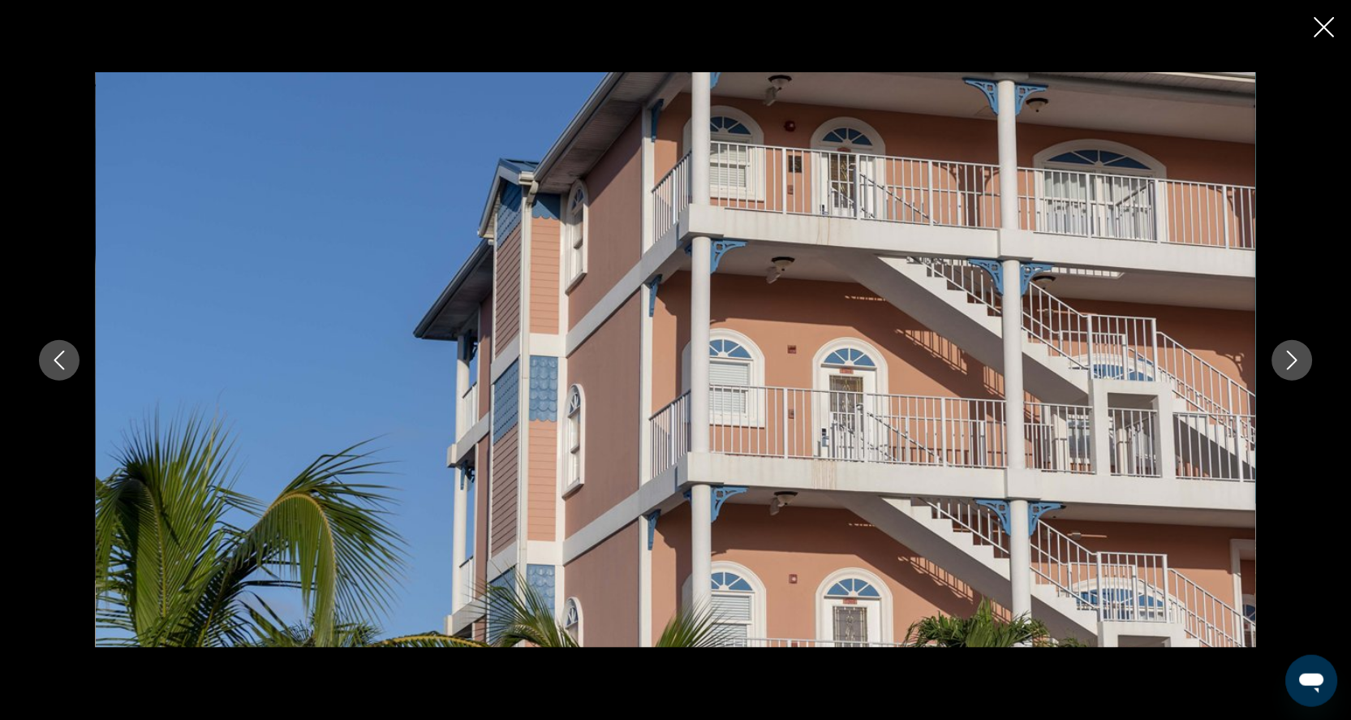
click at [1302, 359] on icon "Next image" at bounding box center [1292, 360] width 19 height 19
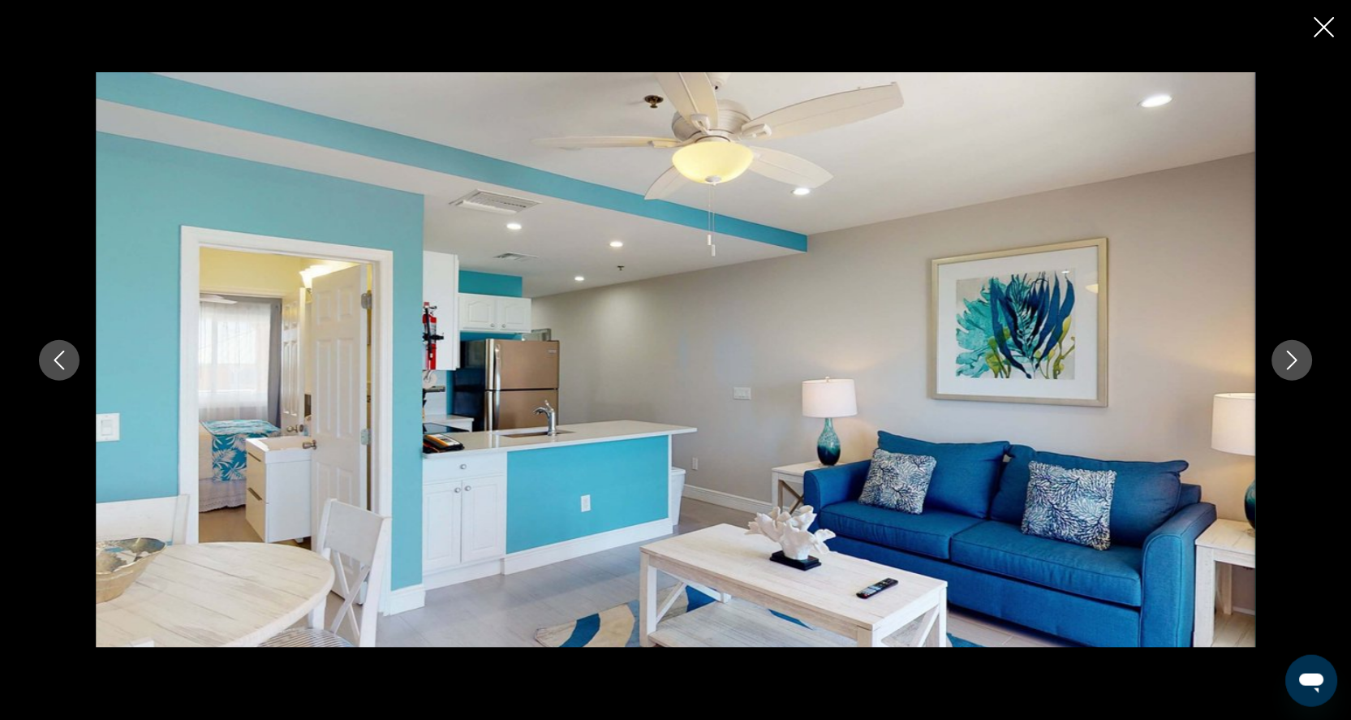
click at [1302, 355] on icon "Next image" at bounding box center [1292, 360] width 19 height 19
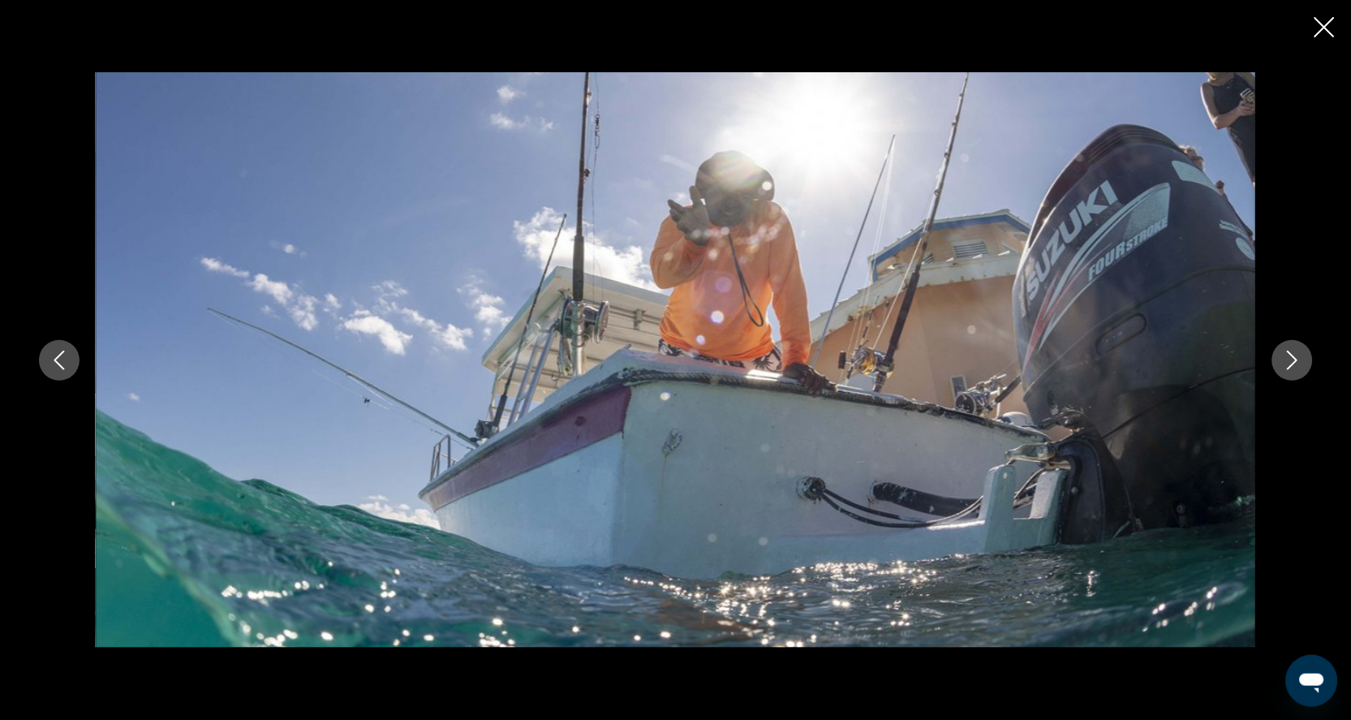
click at [1302, 356] on icon "Next image" at bounding box center [1292, 360] width 19 height 19
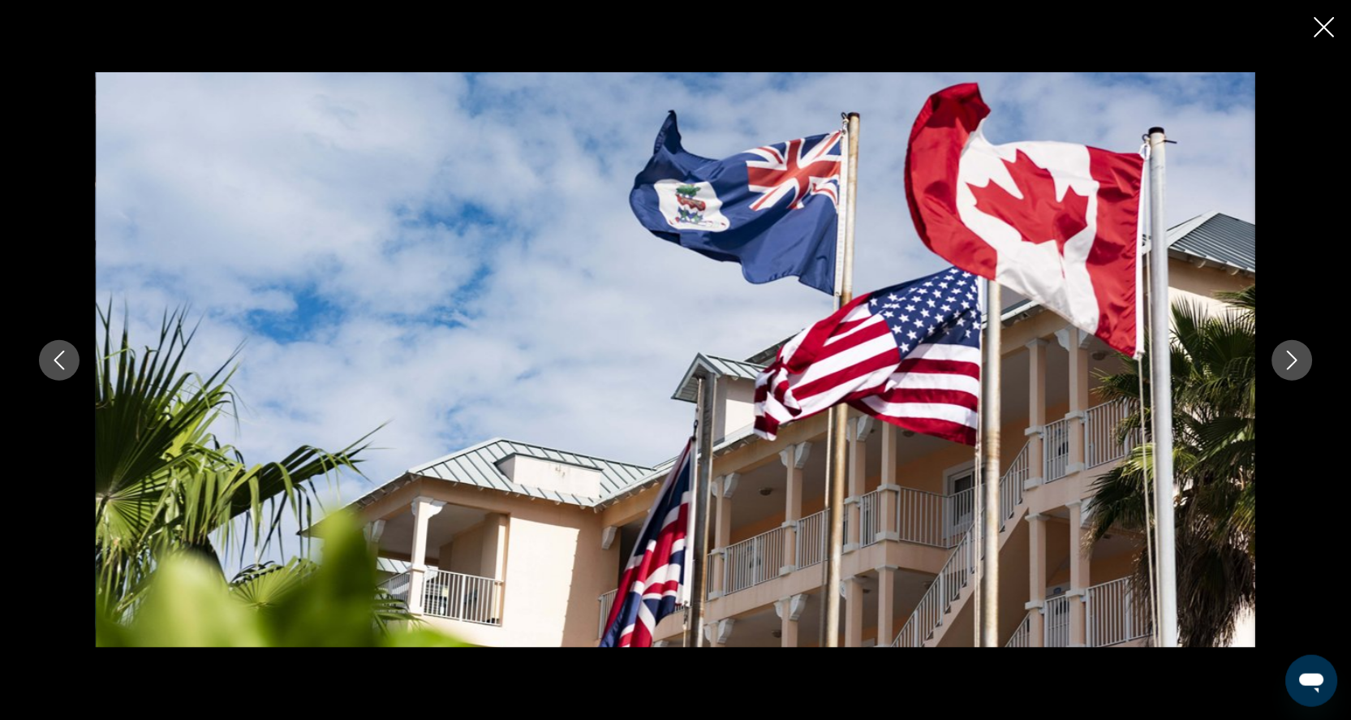
click at [1302, 358] on icon "Next image" at bounding box center [1292, 360] width 19 height 19
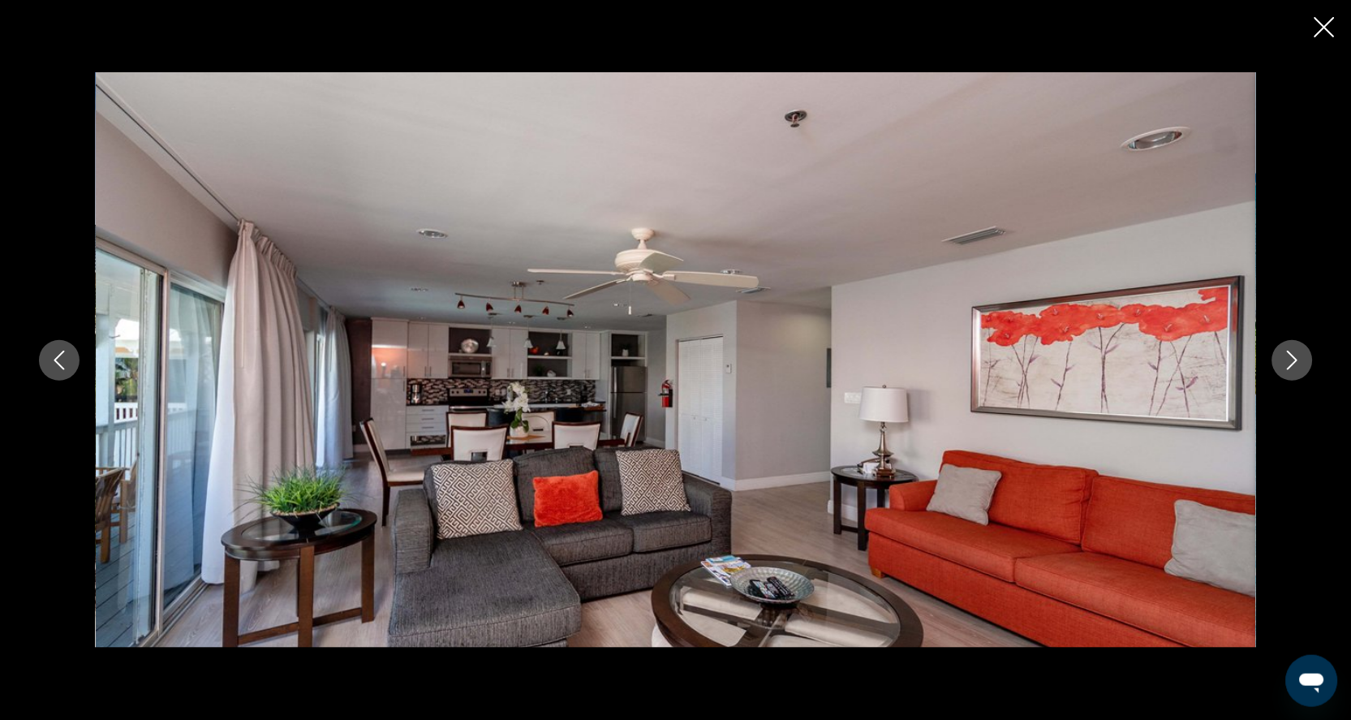
click at [1302, 355] on icon "Next image" at bounding box center [1292, 360] width 19 height 19
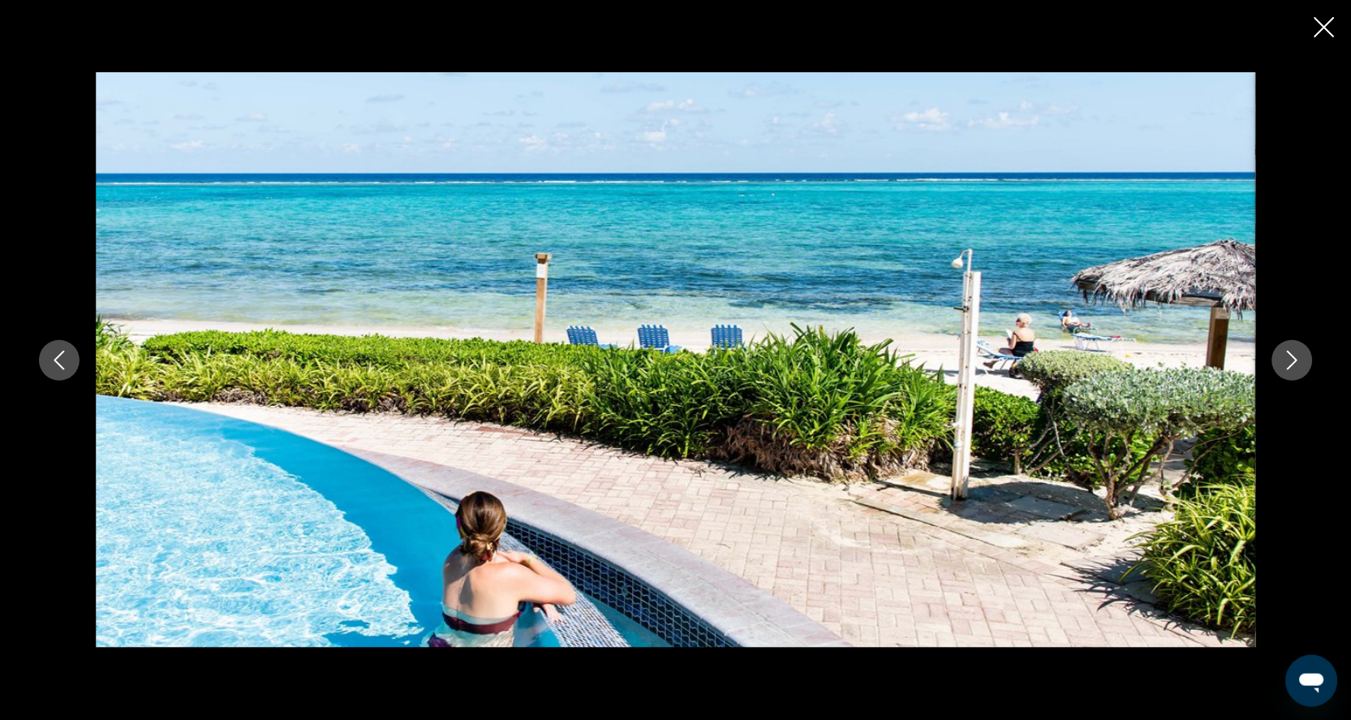
click at [1302, 355] on icon "Next image" at bounding box center [1292, 360] width 19 height 19
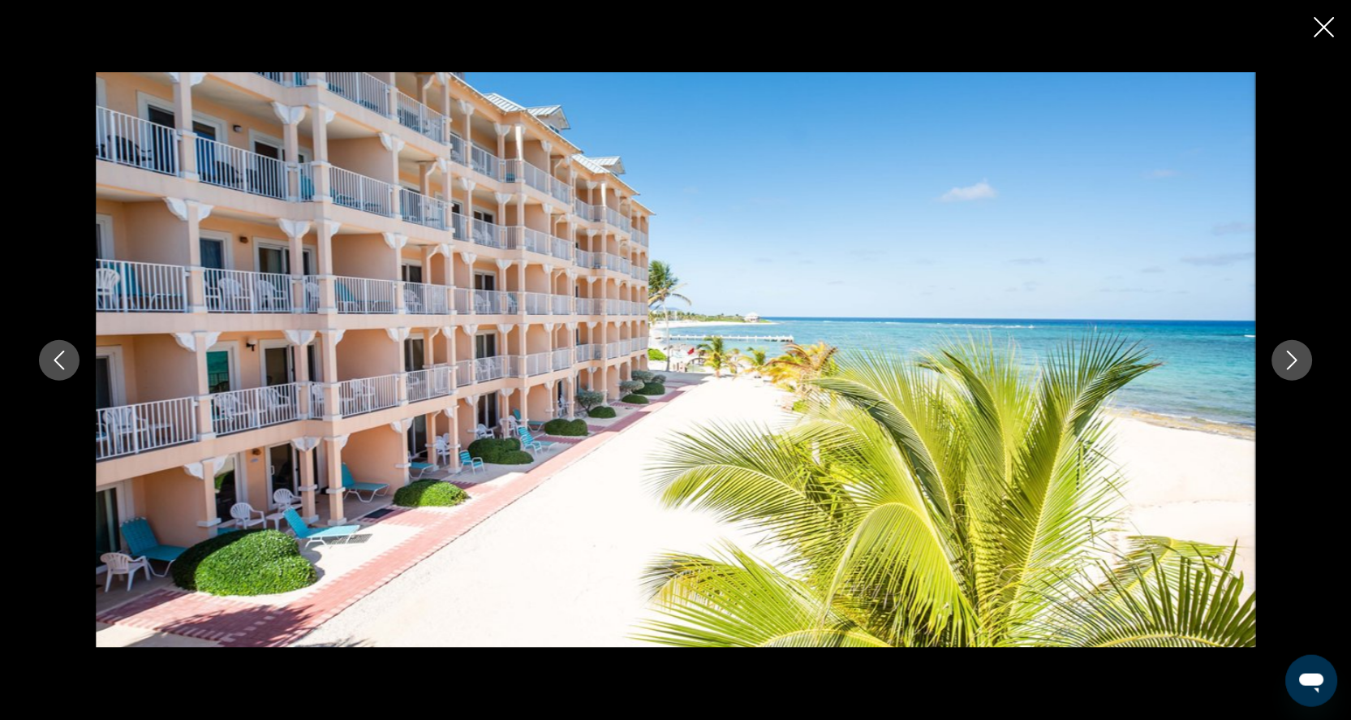
click at [1302, 355] on icon "Next image" at bounding box center [1292, 360] width 19 height 19
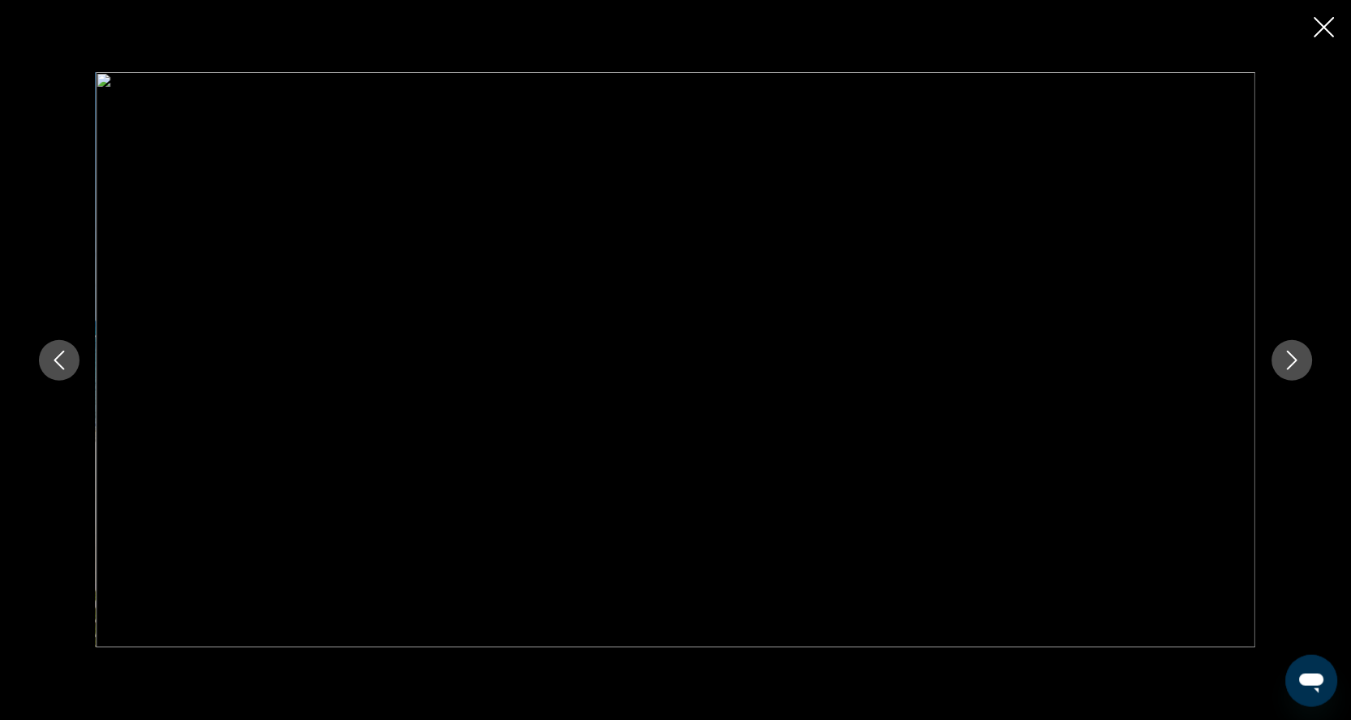
click at [1326, 31] on icon "Close slideshow" at bounding box center [1325, 27] width 20 height 20
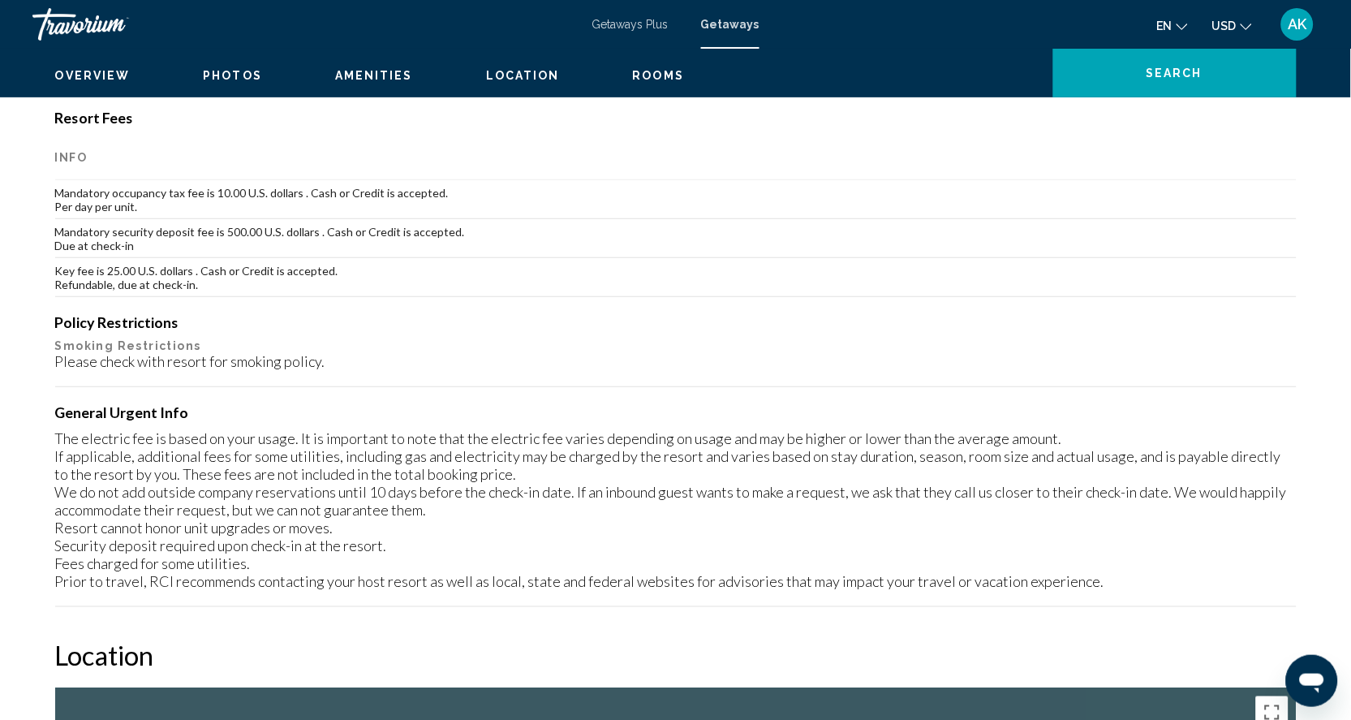
scroll to position [1635, 0]
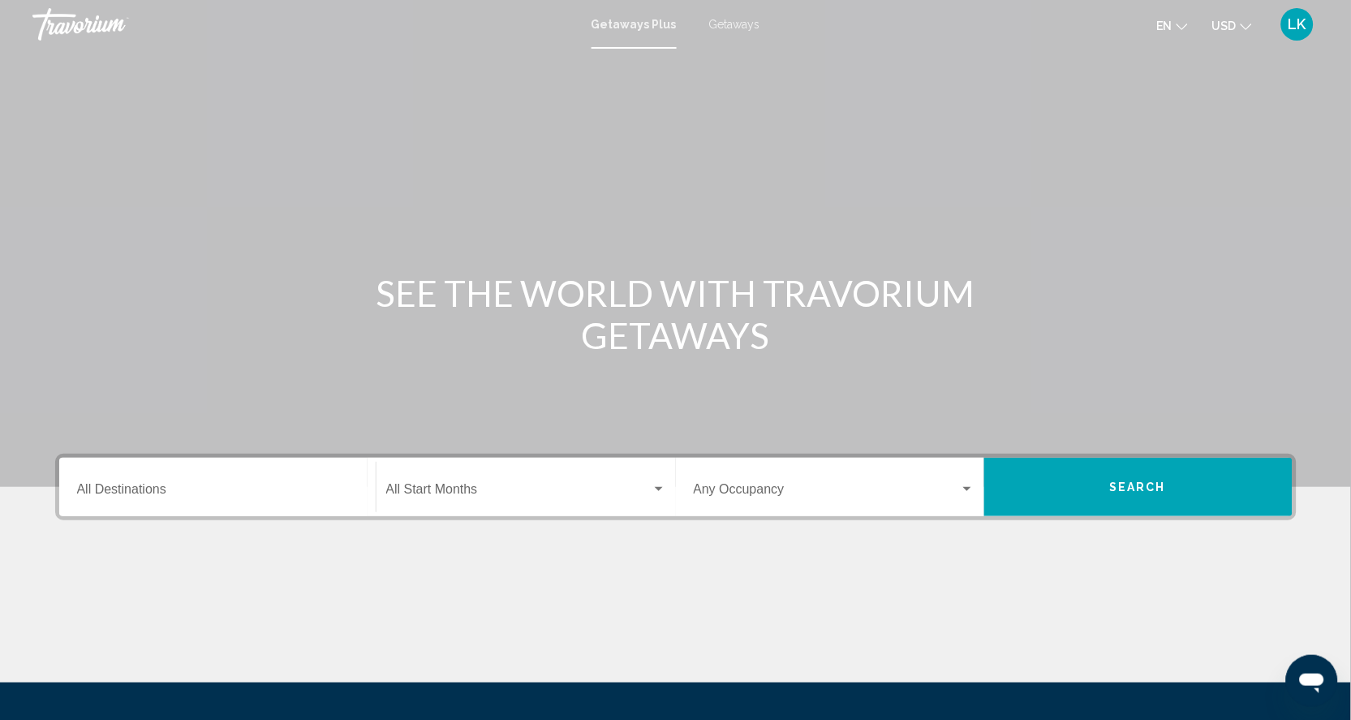
click at [731, 28] on span "Getaways" at bounding box center [734, 24] width 51 height 13
click at [132, 509] on div "Destination All Destinations" at bounding box center [217, 487] width 281 height 51
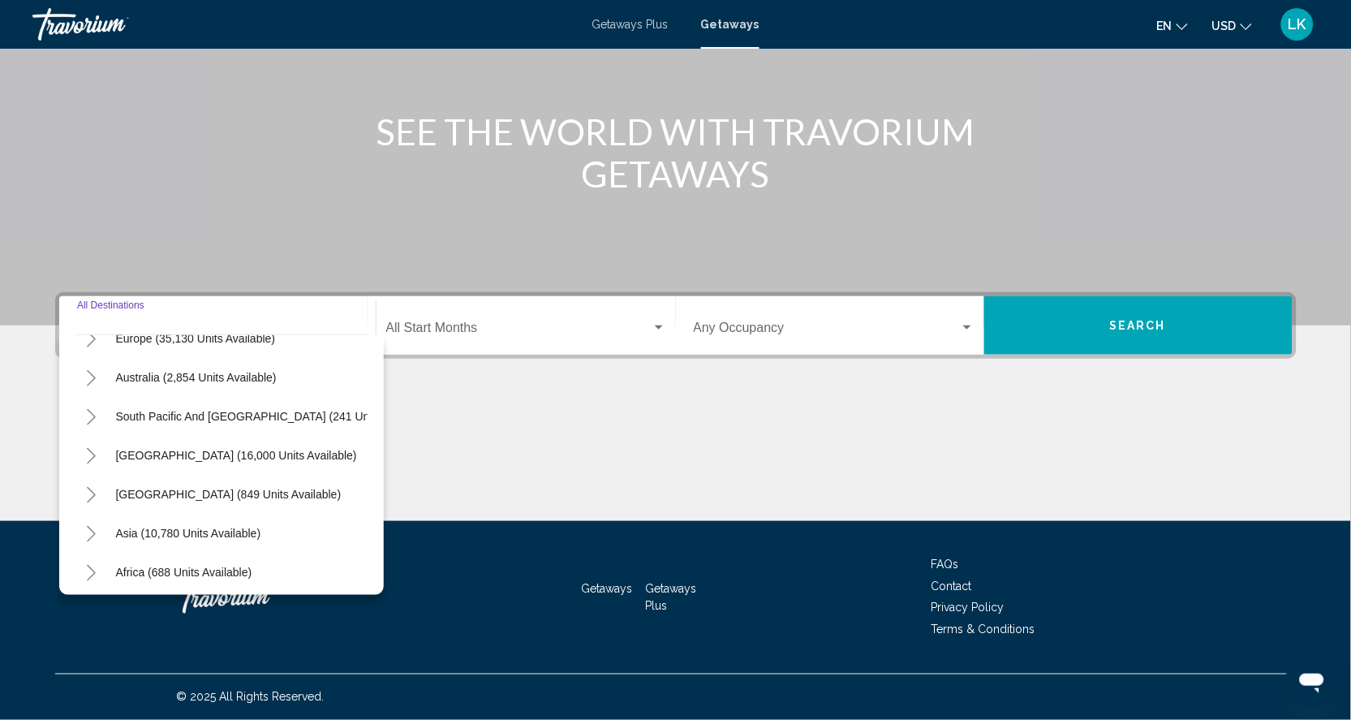
scroll to position [247, 0]
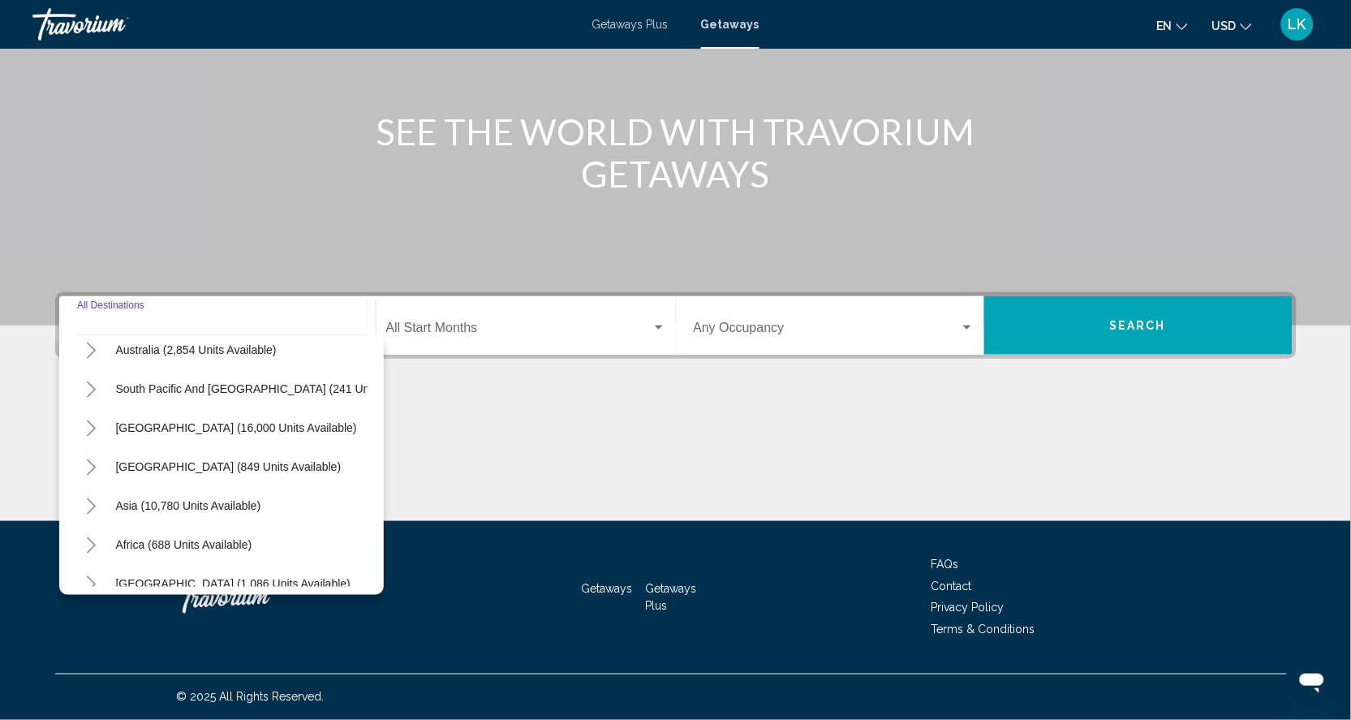
click at [87, 459] on icon "Toggle Central America (849 units available)" at bounding box center [91, 467] width 9 height 16
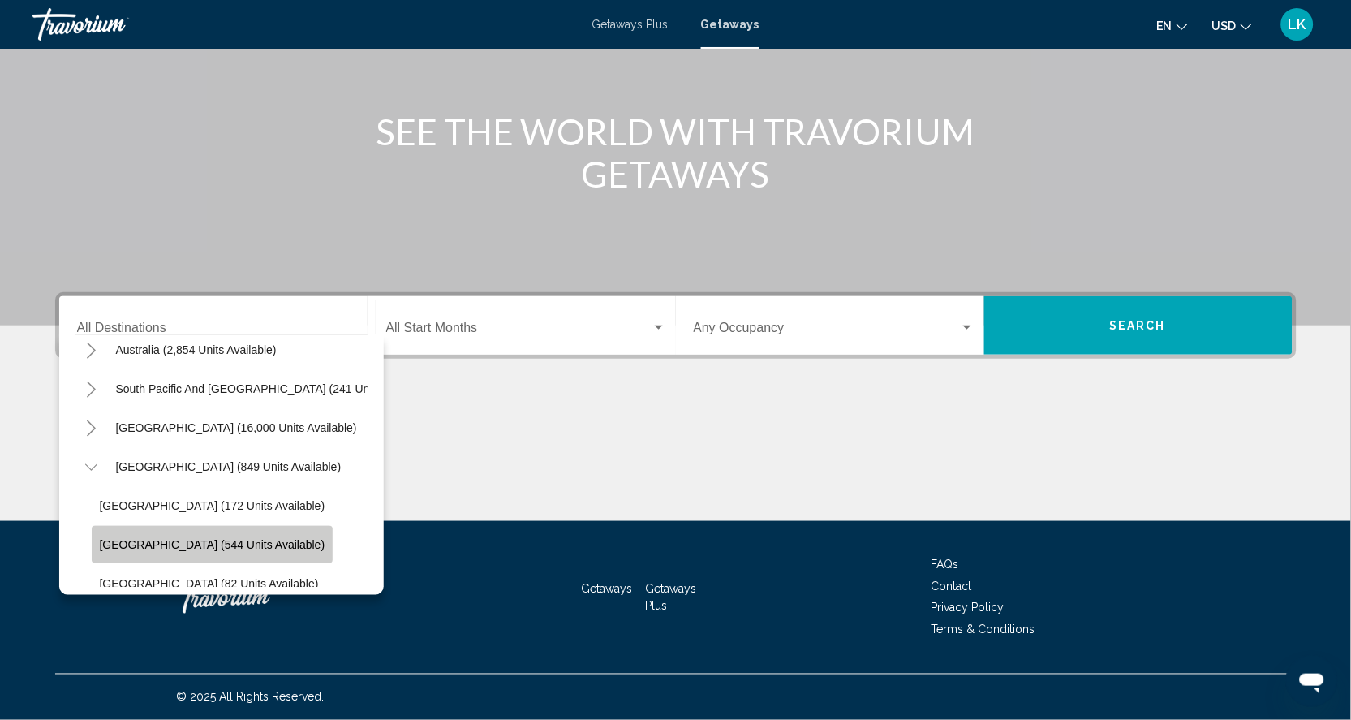
click at [196, 538] on span "[GEOGRAPHIC_DATA] (544 units available)" at bounding box center [213, 544] width 226 height 13
type input "**********"
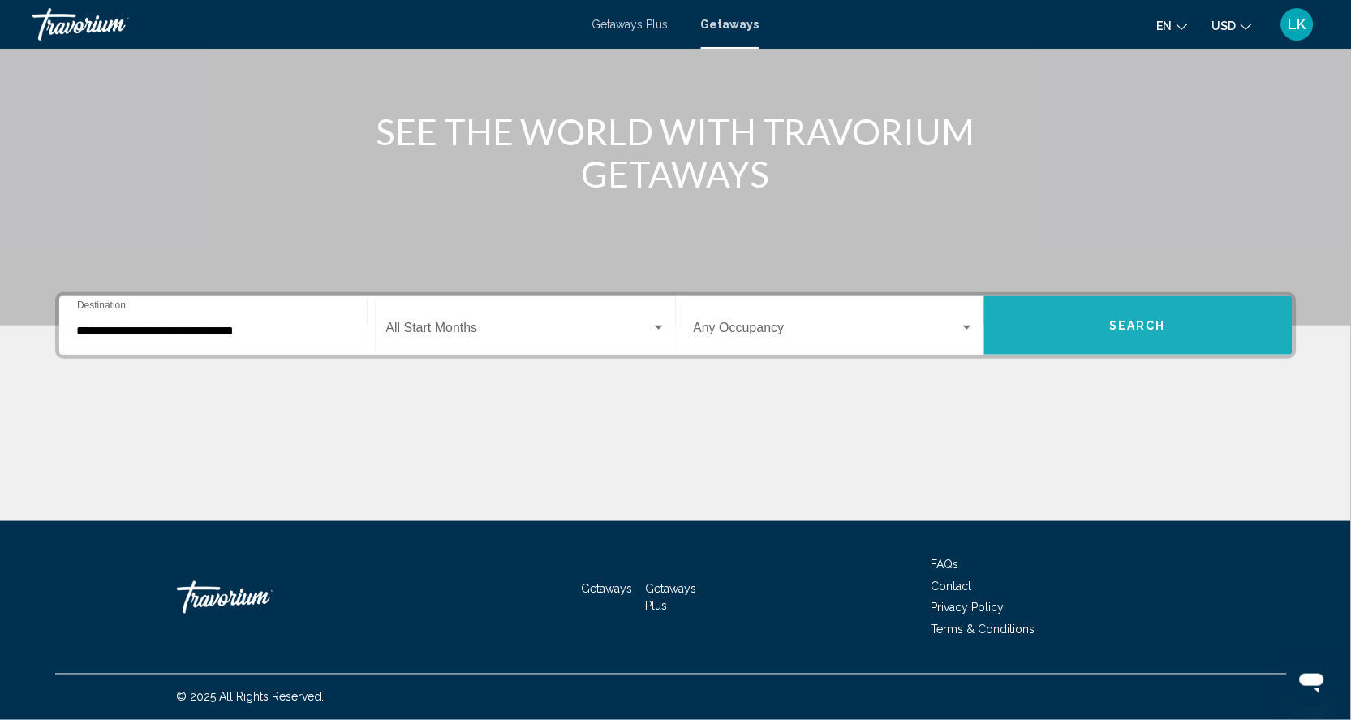
click at [1100, 322] on button "Search" at bounding box center [1138, 325] width 308 height 58
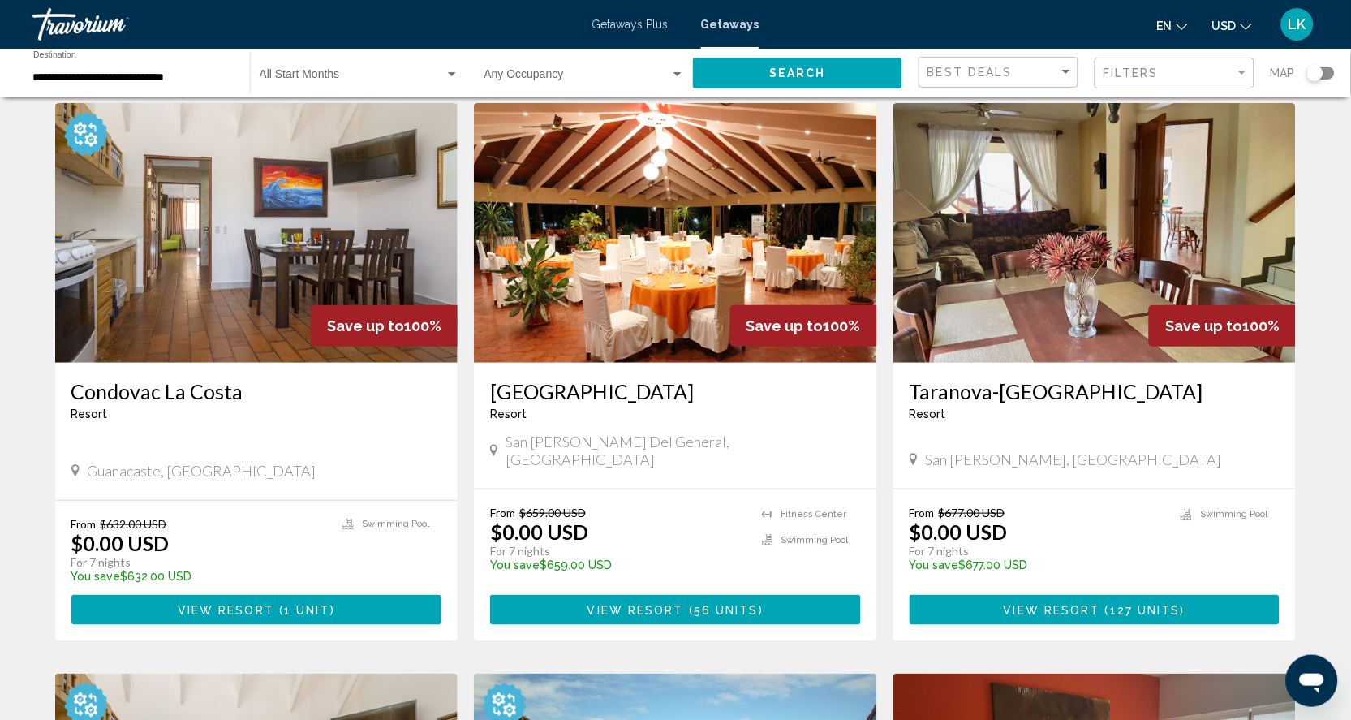
scroll to position [58, 0]
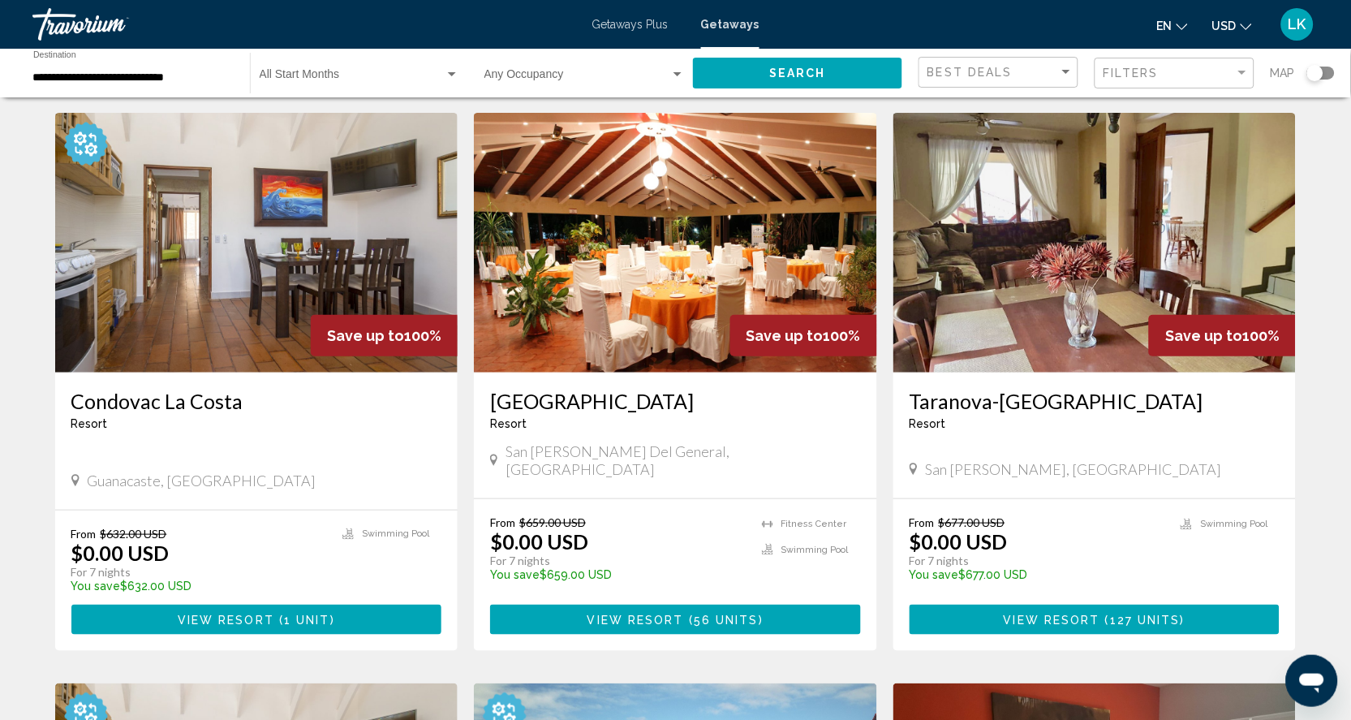
click at [1075, 334] on img "Main content" at bounding box center [1094, 243] width 403 height 260
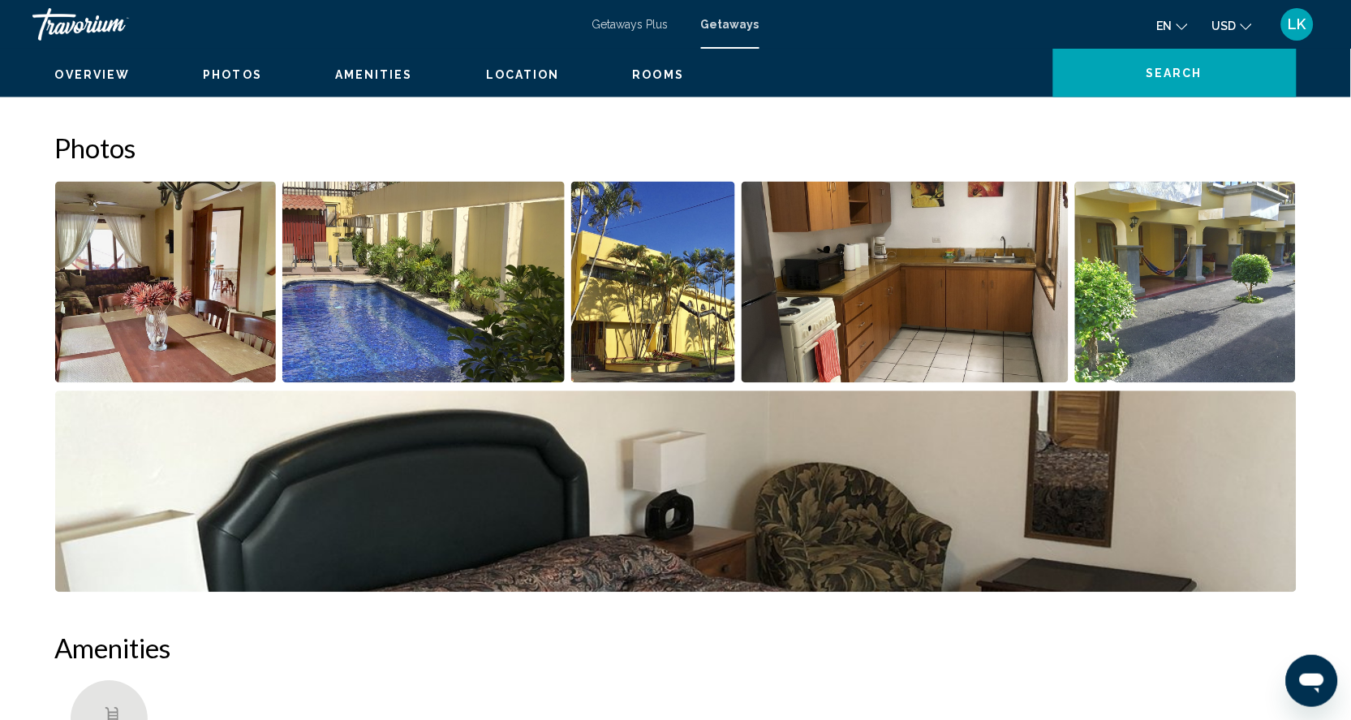
scroll to position [699, 0]
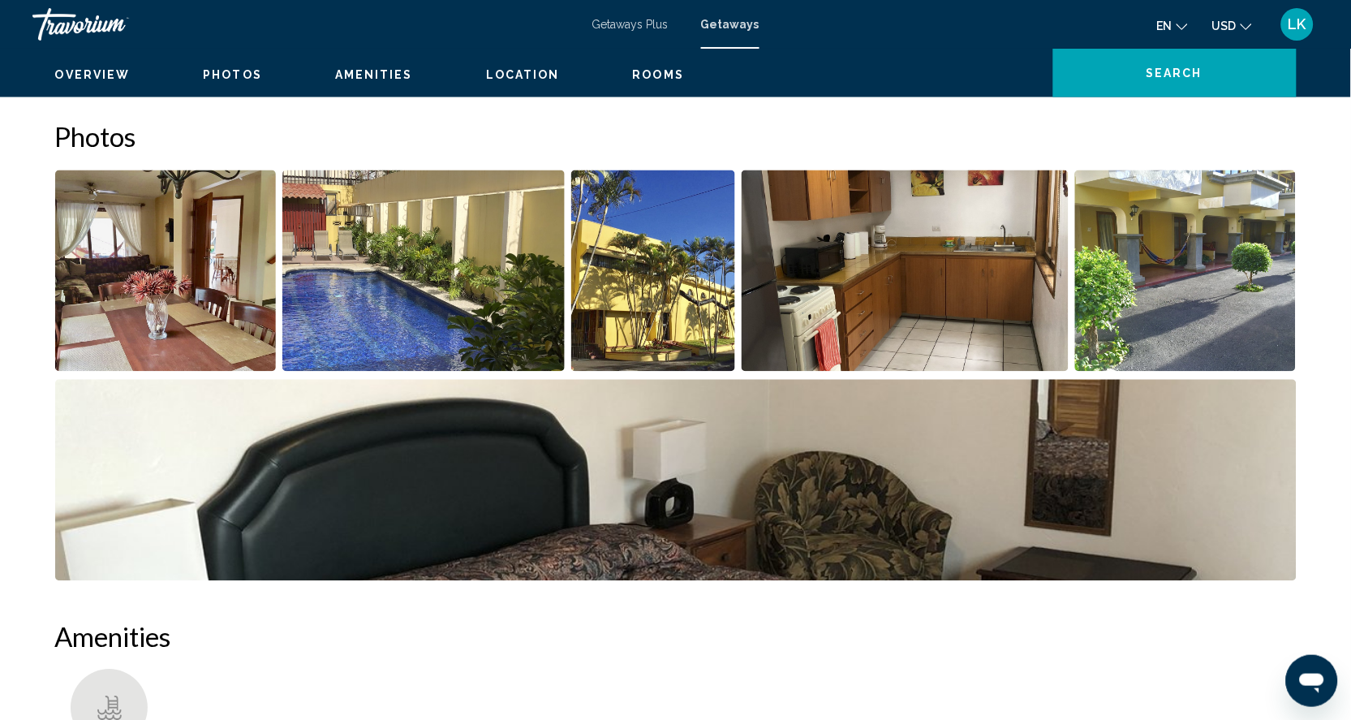
click at [175, 368] on img "Open full-screen image slider" at bounding box center [166, 270] width 222 height 201
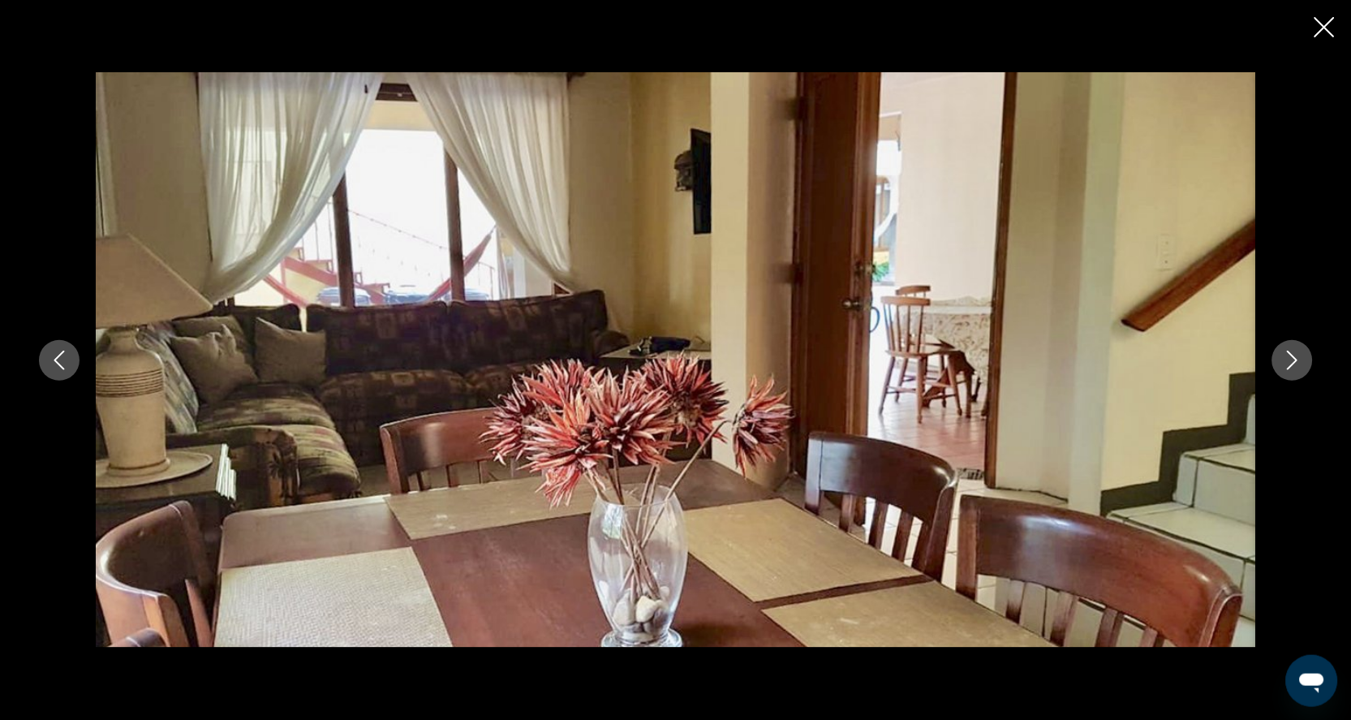
click at [1302, 356] on icon "Next image" at bounding box center [1292, 360] width 19 height 19
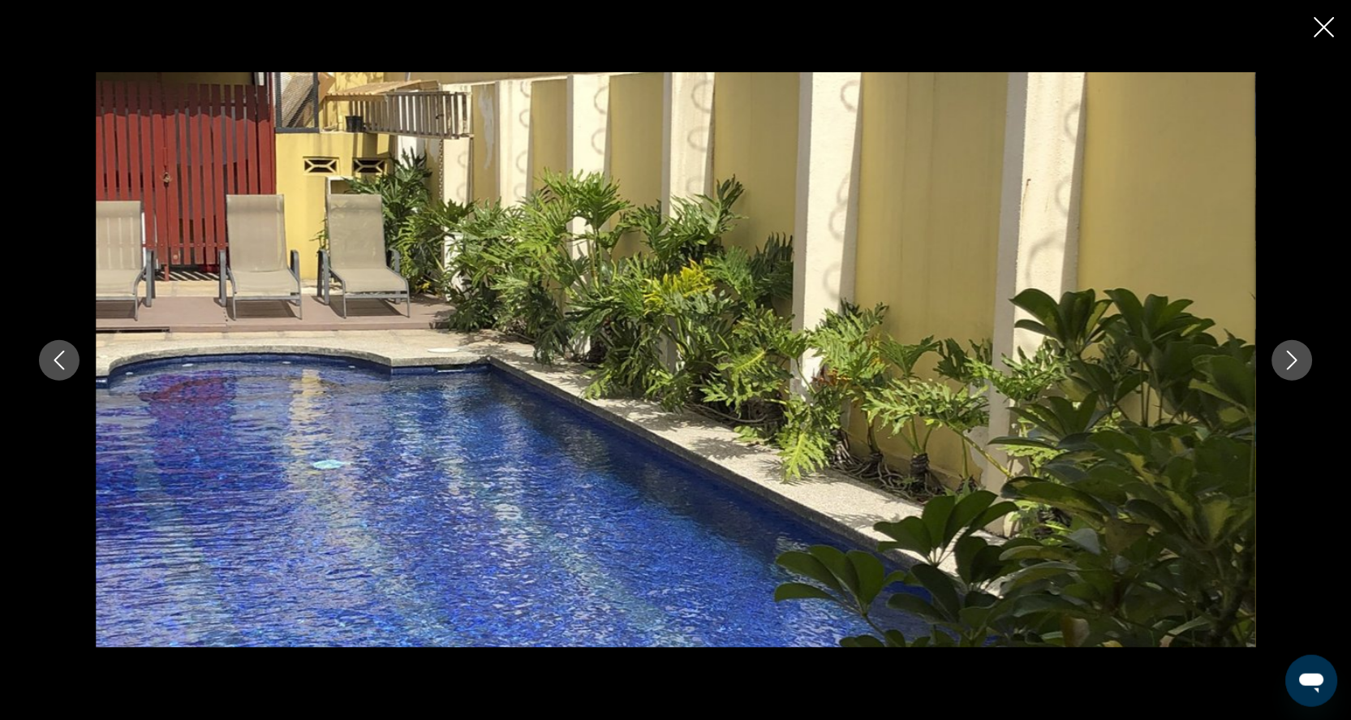
click at [1302, 358] on icon "Next image" at bounding box center [1292, 360] width 19 height 19
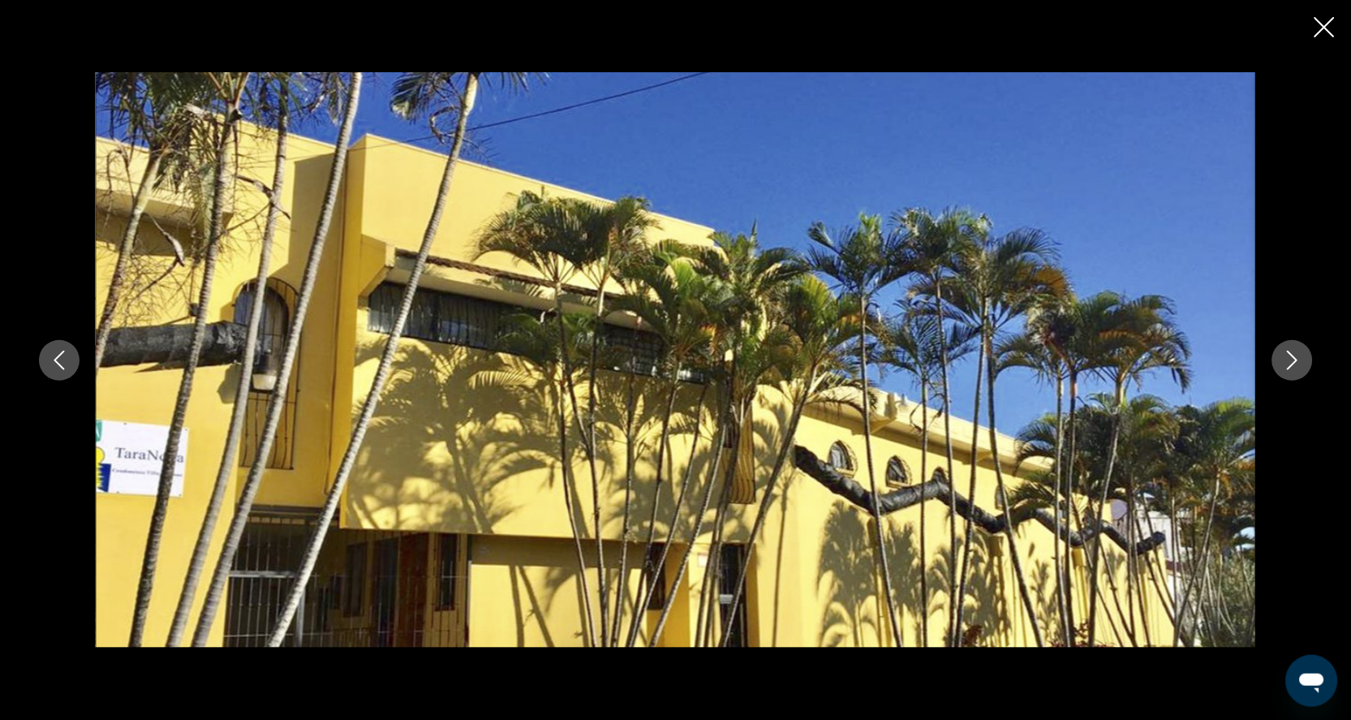
click at [1302, 358] on icon "Next image" at bounding box center [1292, 360] width 19 height 19
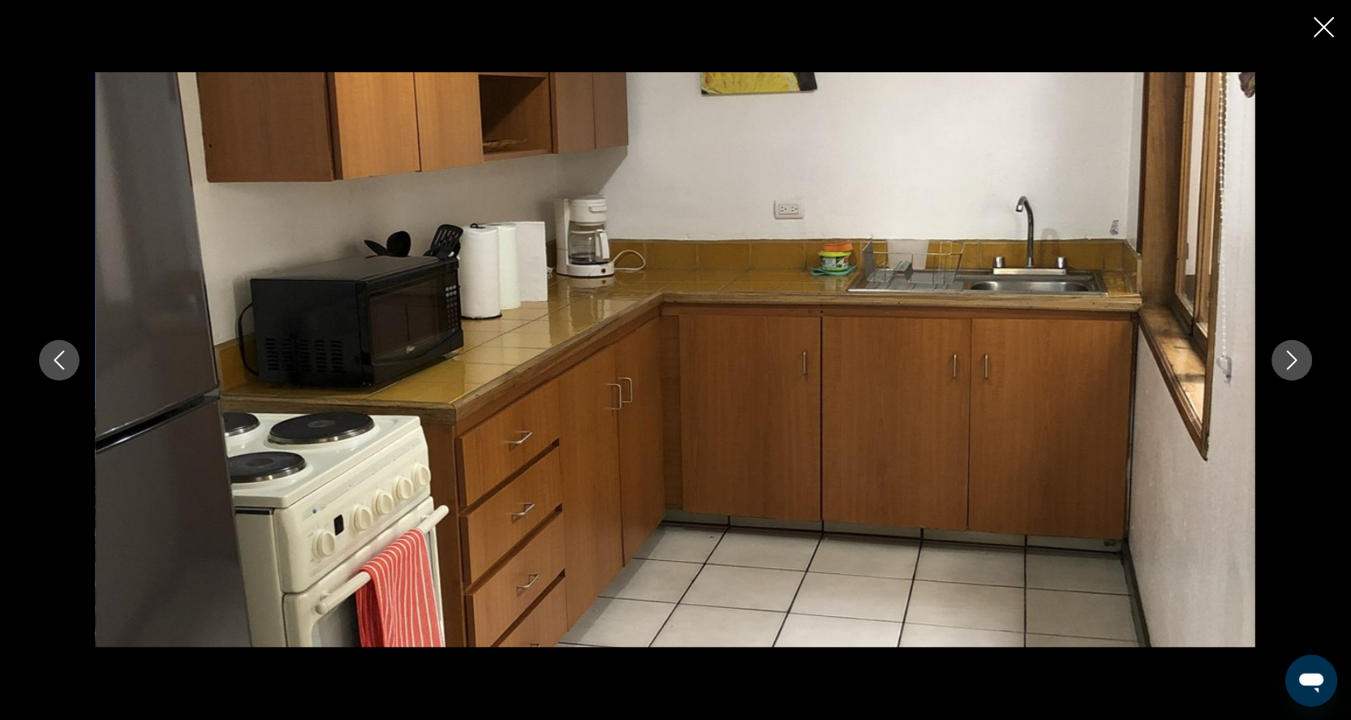
click at [1302, 358] on icon "Next image" at bounding box center [1292, 360] width 19 height 19
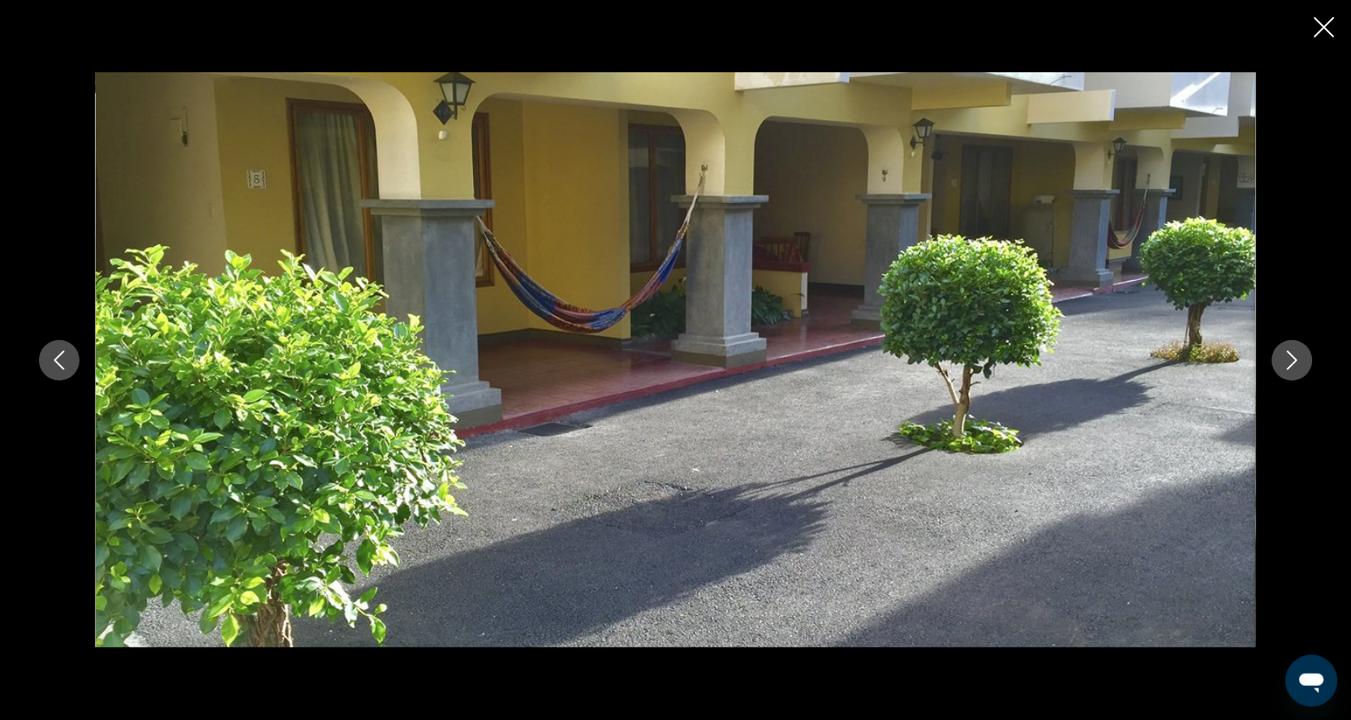
click at [1302, 358] on icon "Next image" at bounding box center [1292, 360] width 19 height 19
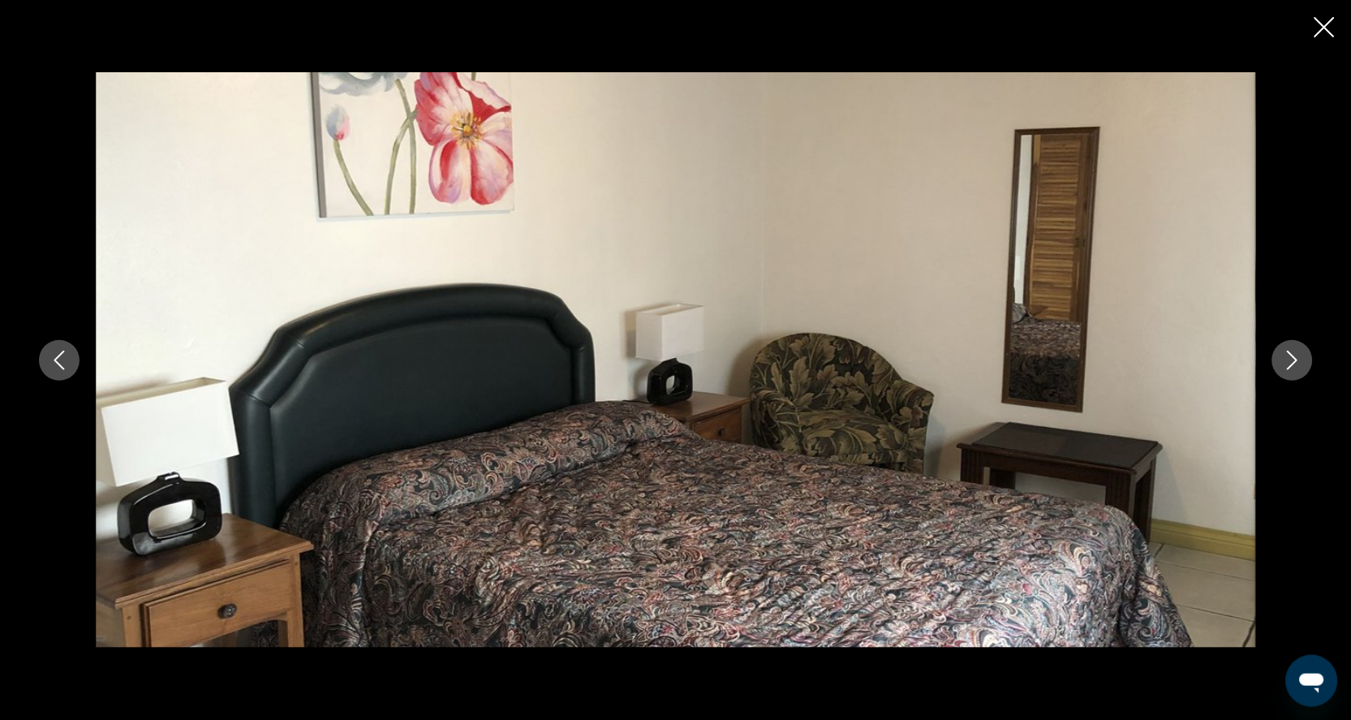
click at [1302, 358] on icon "Next image" at bounding box center [1292, 360] width 19 height 19
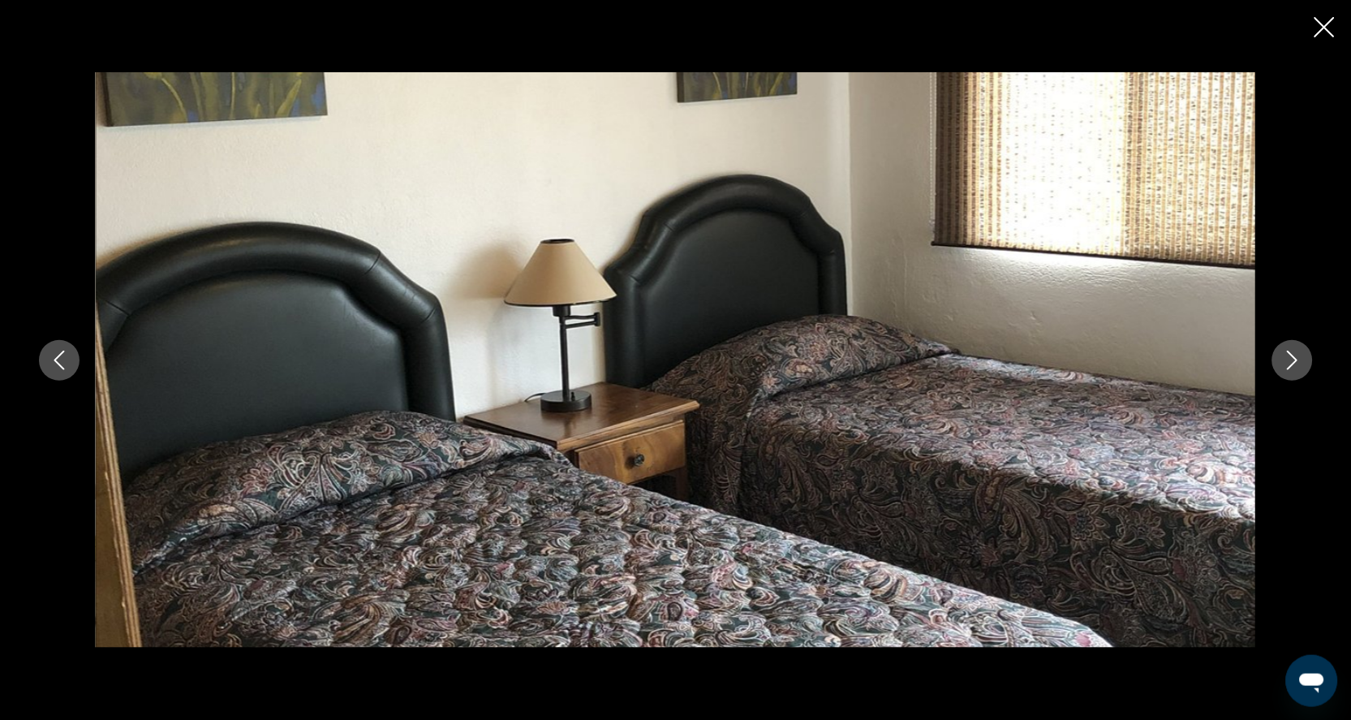
click at [1302, 358] on icon "Next image" at bounding box center [1292, 360] width 19 height 19
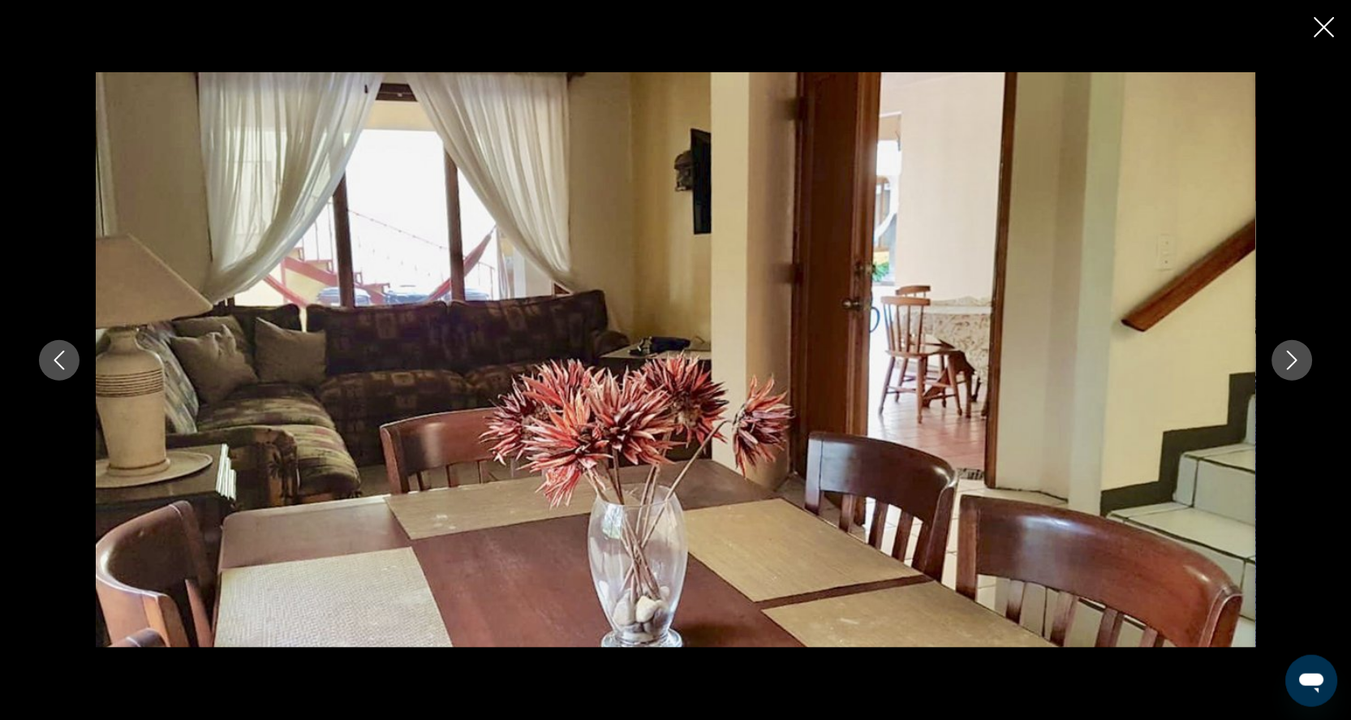
click at [1323, 31] on icon "Close slideshow" at bounding box center [1325, 27] width 20 height 20
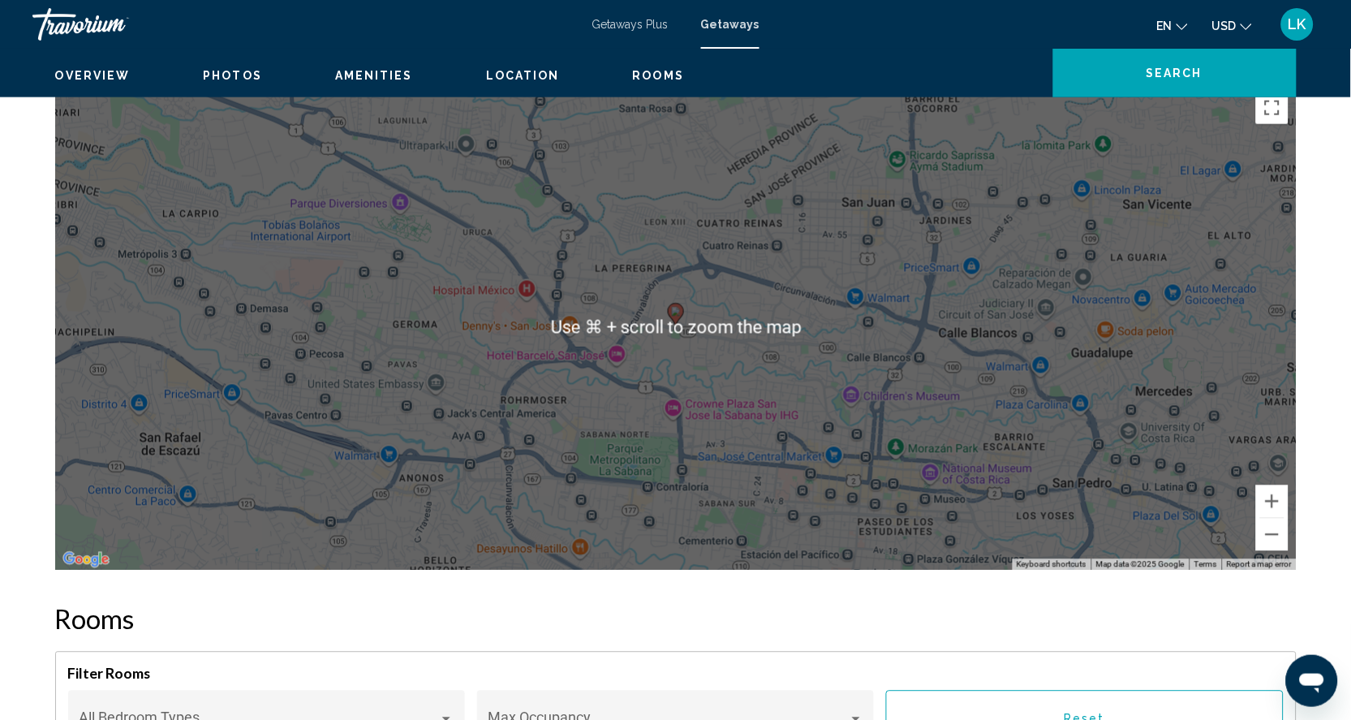
scroll to position [2042, 0]
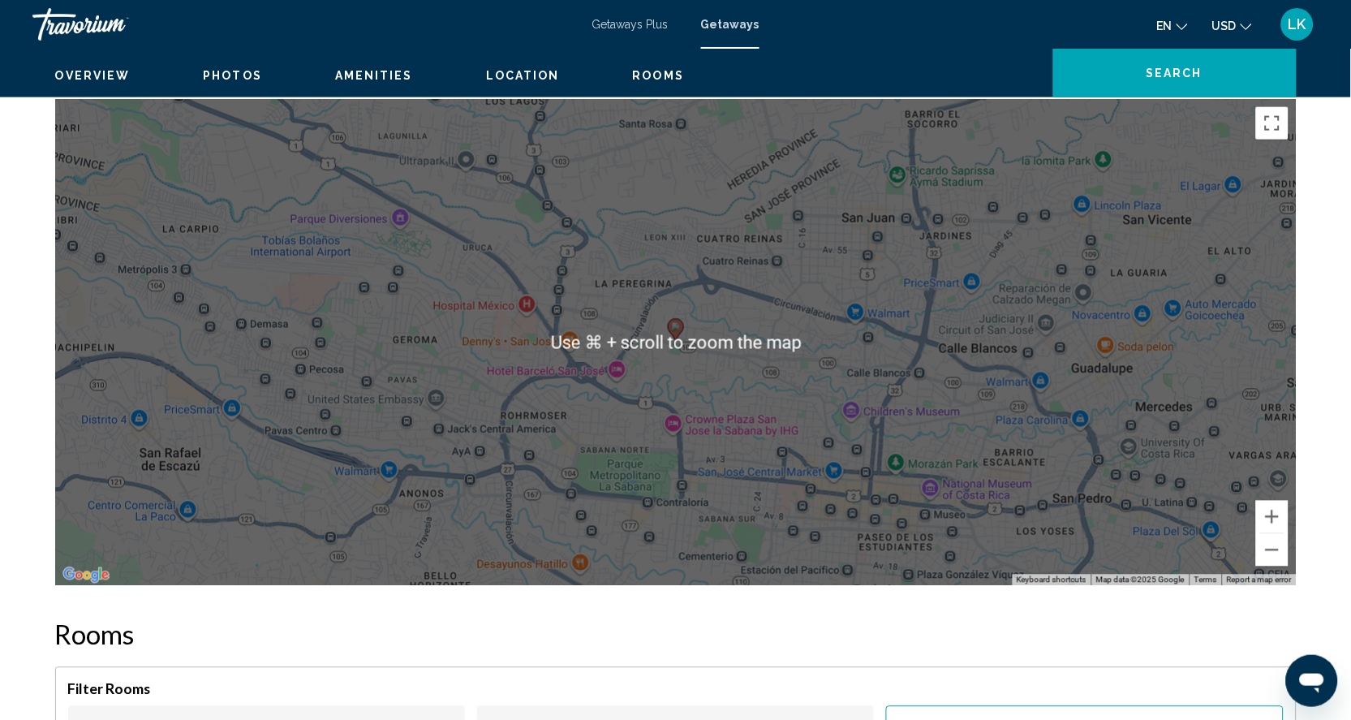
click at [883, 83] on h2 "Location" at bounding box center [676, 66] width 1242 height 32
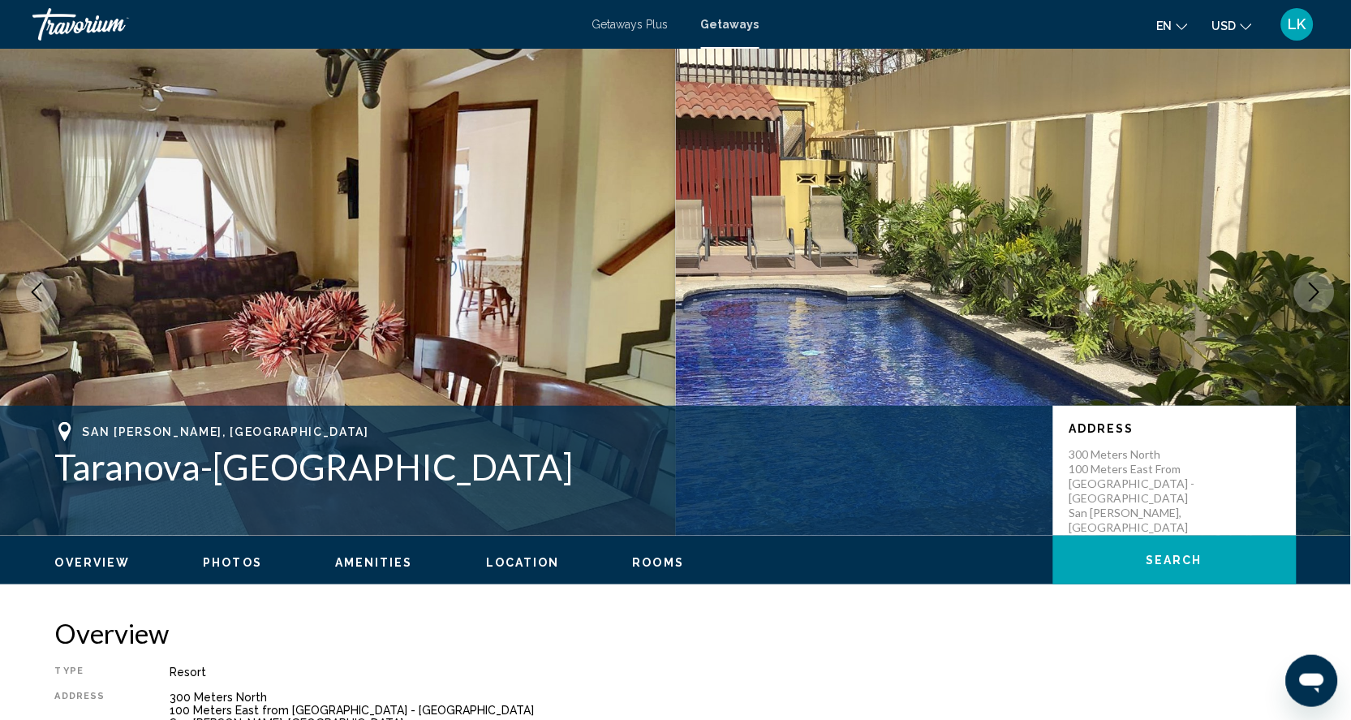
scroll to position [0, 0]
